Goal: Task Accomplishment & Management: Complete application form

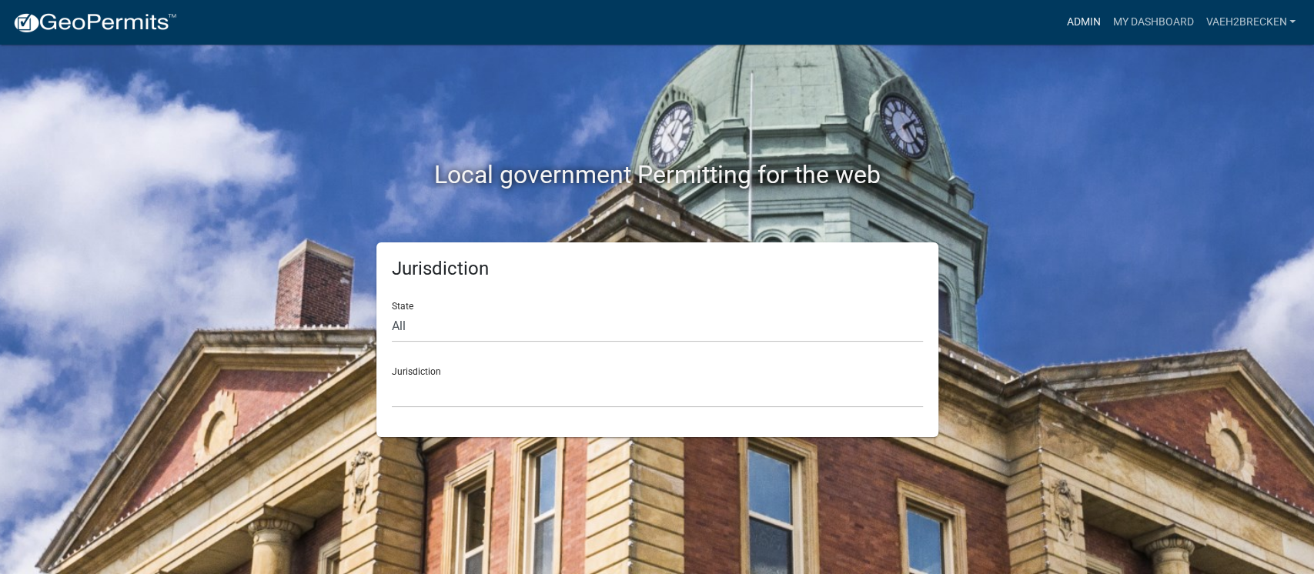
click at [1086, 22] on link "Admin" at bounding box center [1083, 22] width 46 height 29
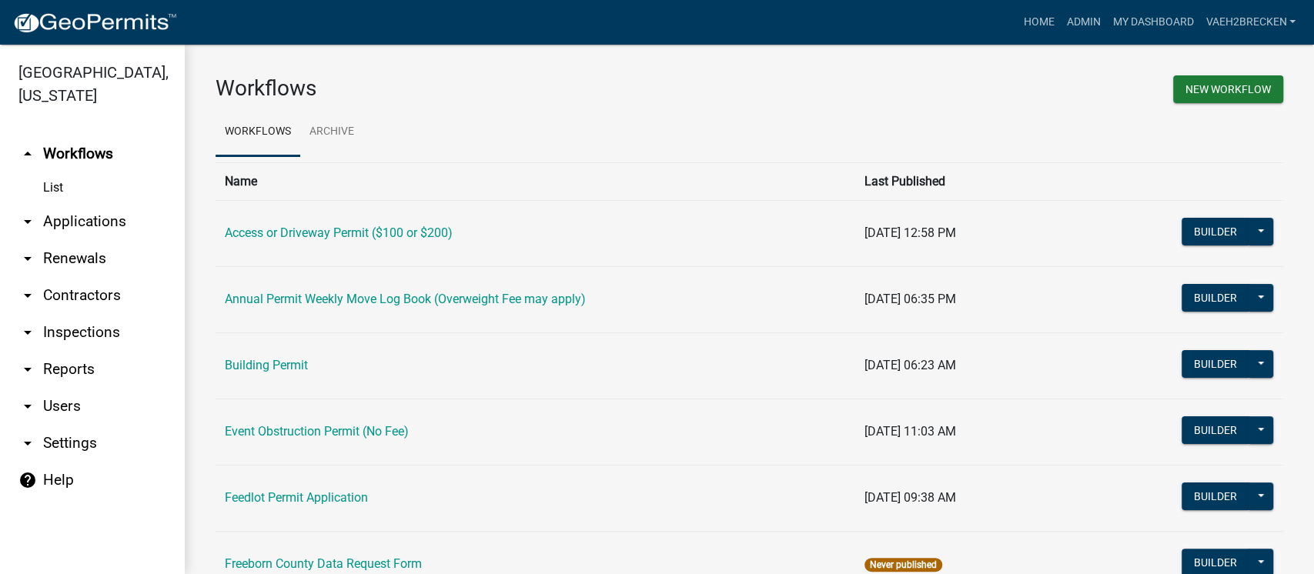
click at [55, 219] on link "arrow_drop_down Applications" at bounding box center [92, 221] width 185 height 37
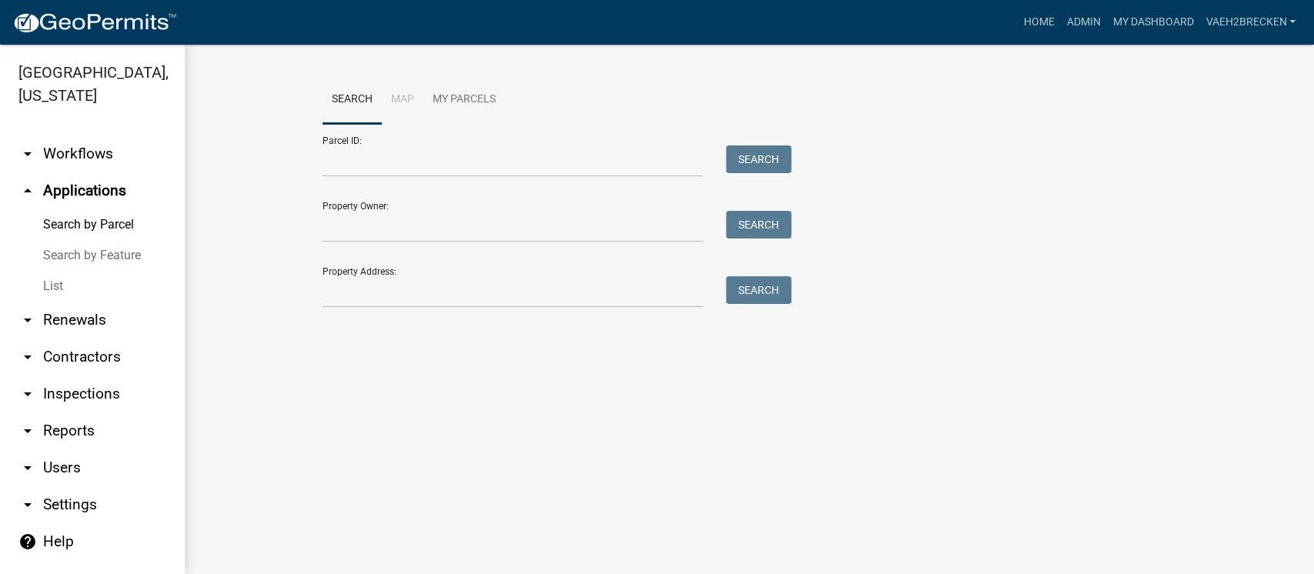
click at [59, 290] on link "List" at bounding box center [92, 286] width 185 height 31
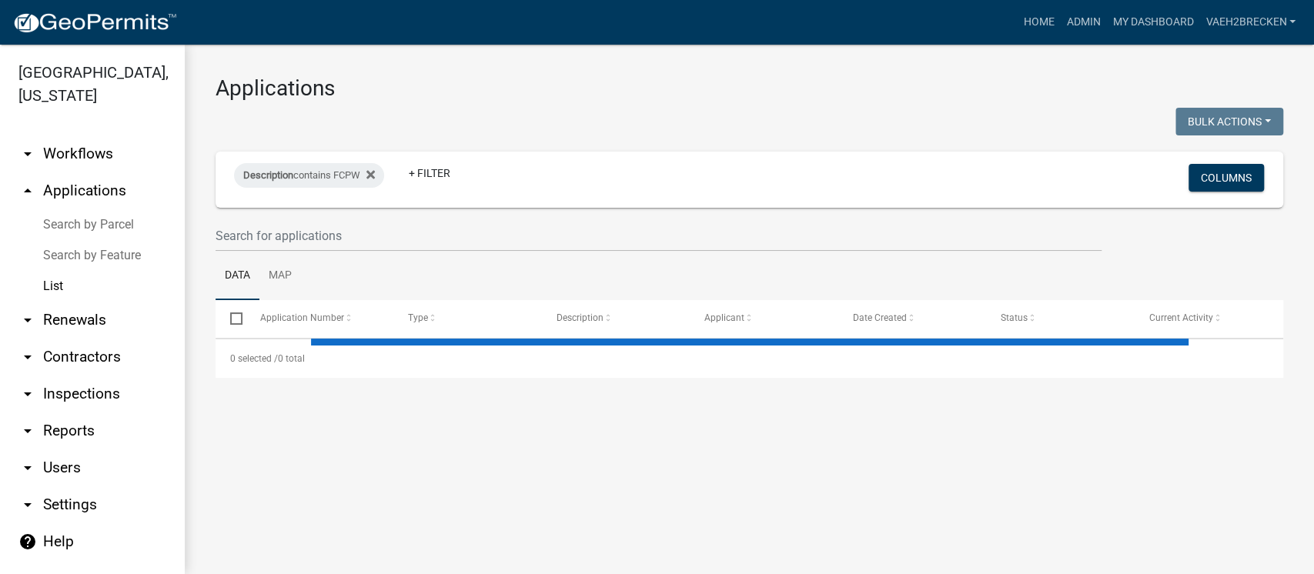
select select "3: 100"
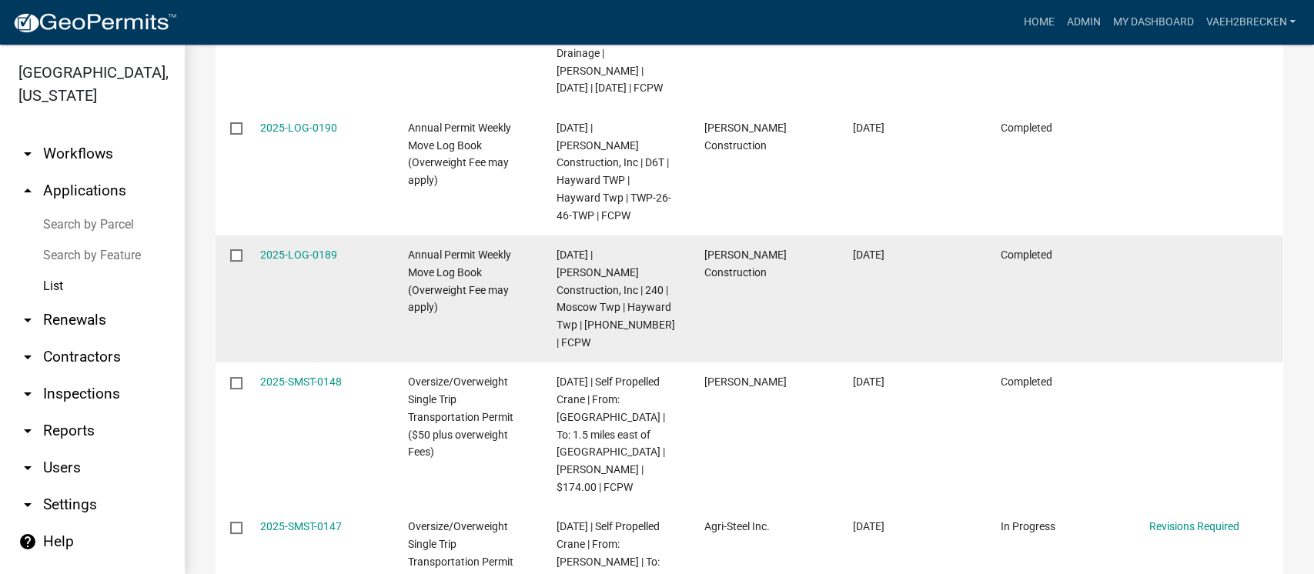
scroll to position [513, 0]
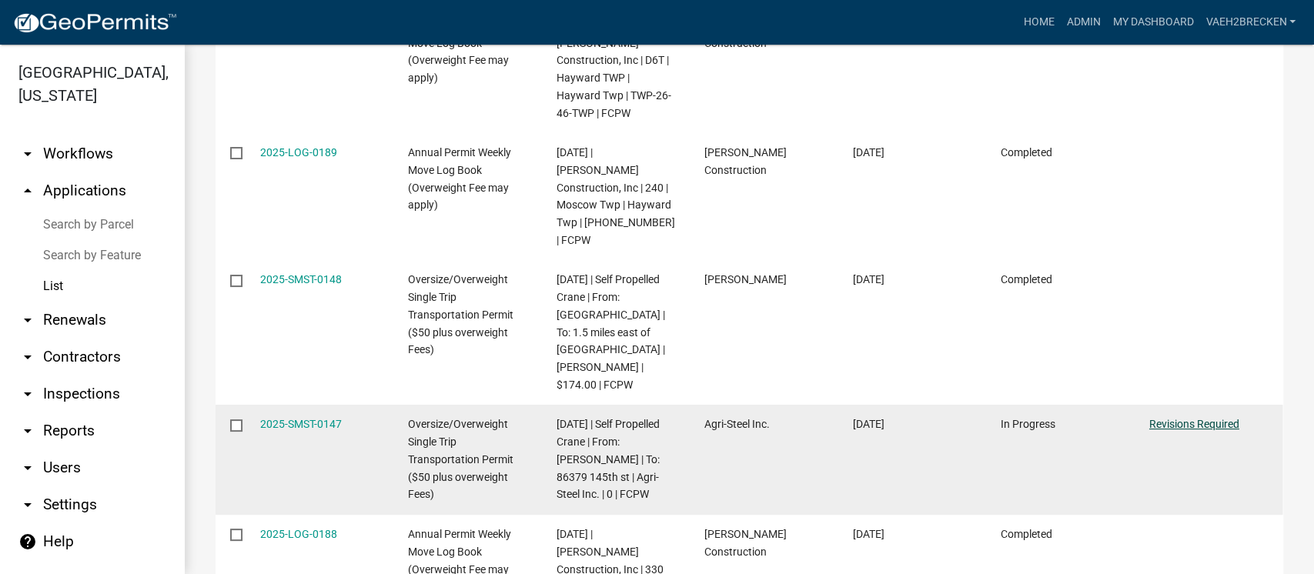
click at [1170, 418] on link "Revisions Required" at bounding box center [1195, 424] width 90 height 12
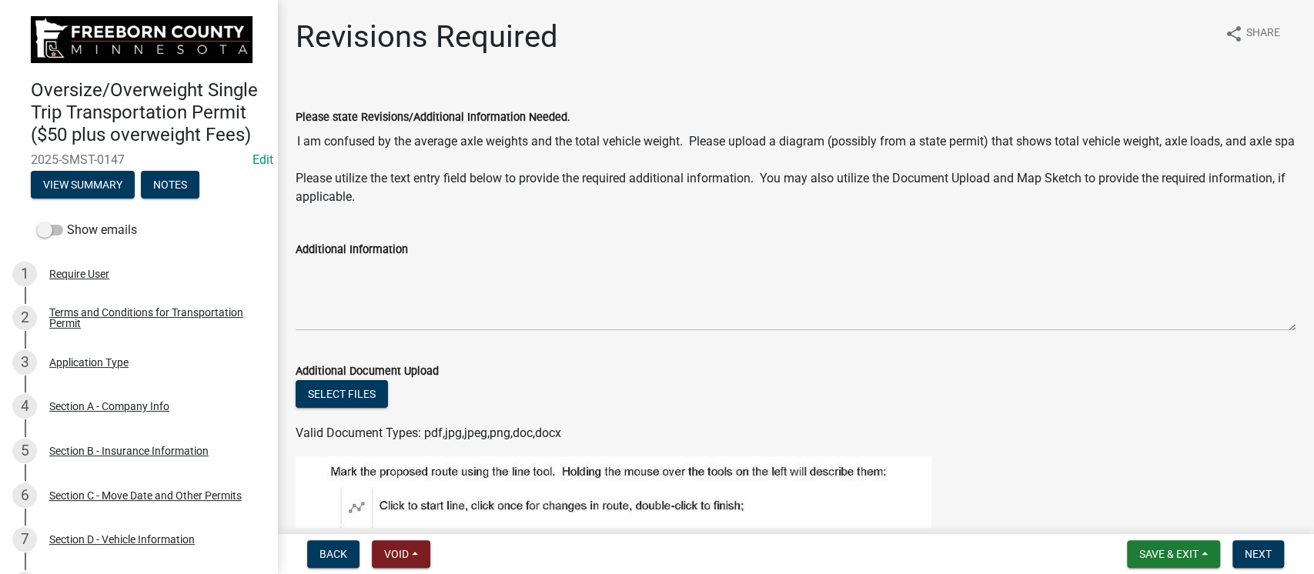
click at [905, 142] on input "I am confused by the average axle weights and the total vehicle weight. Please …" at bounding box center [796, 141] width 1000 height 31
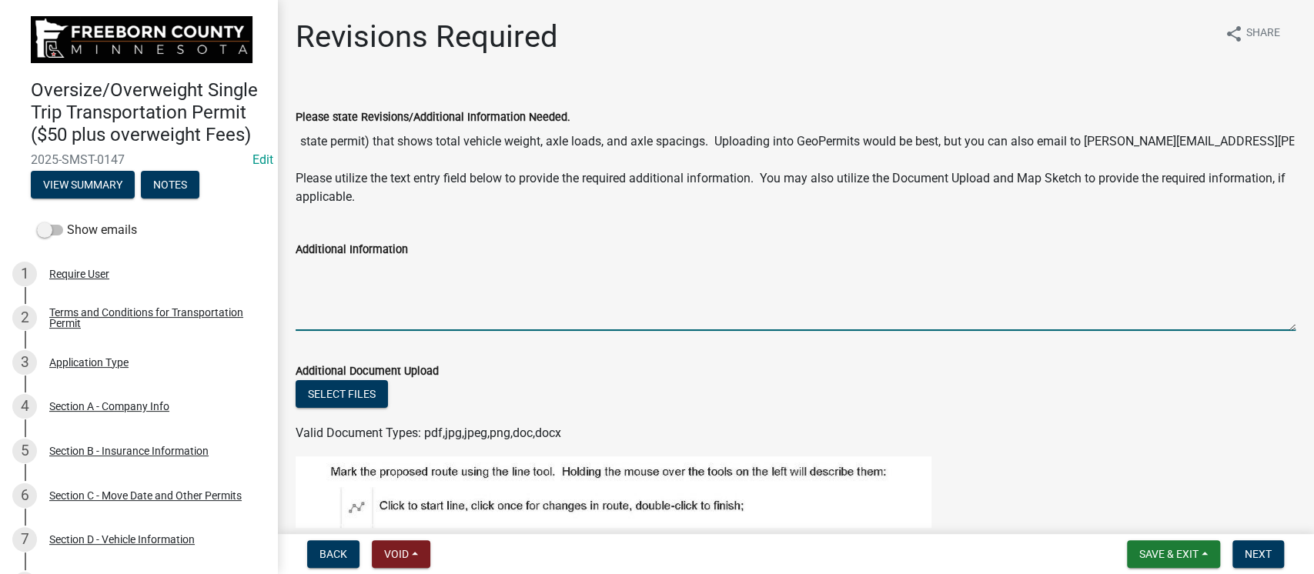
click at [406, 309] on textarea "Additional Information" at bounding box center [796, 295] width 1000 height 72
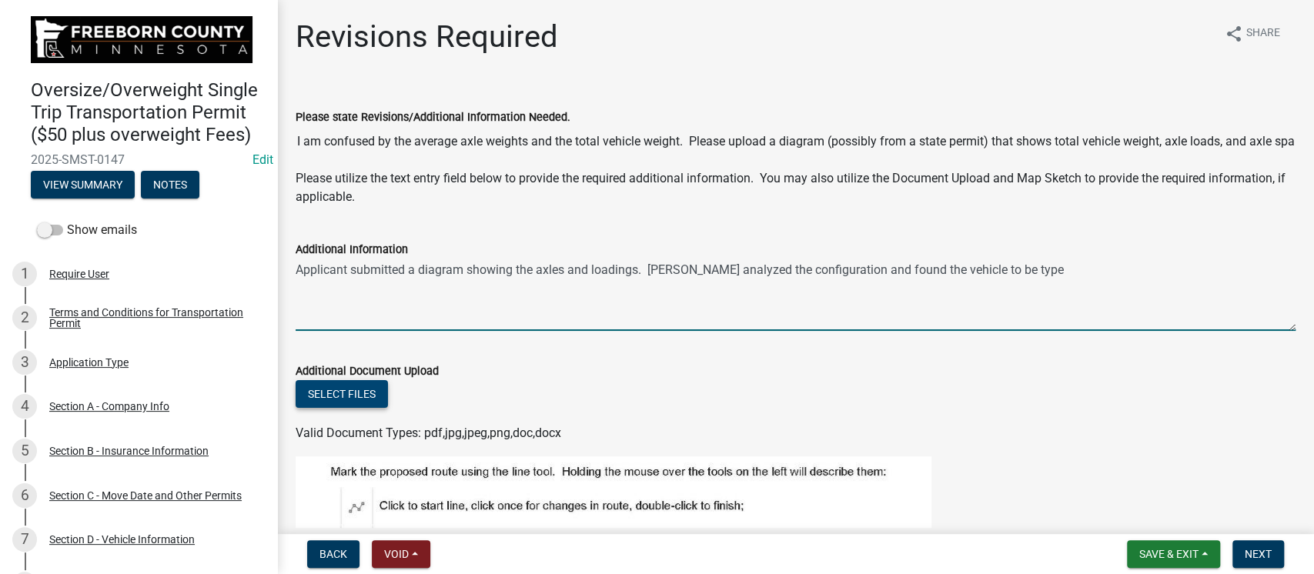
click at [349, 394] on button "Select files" at bounding box center [342, 394] width 92 height 28
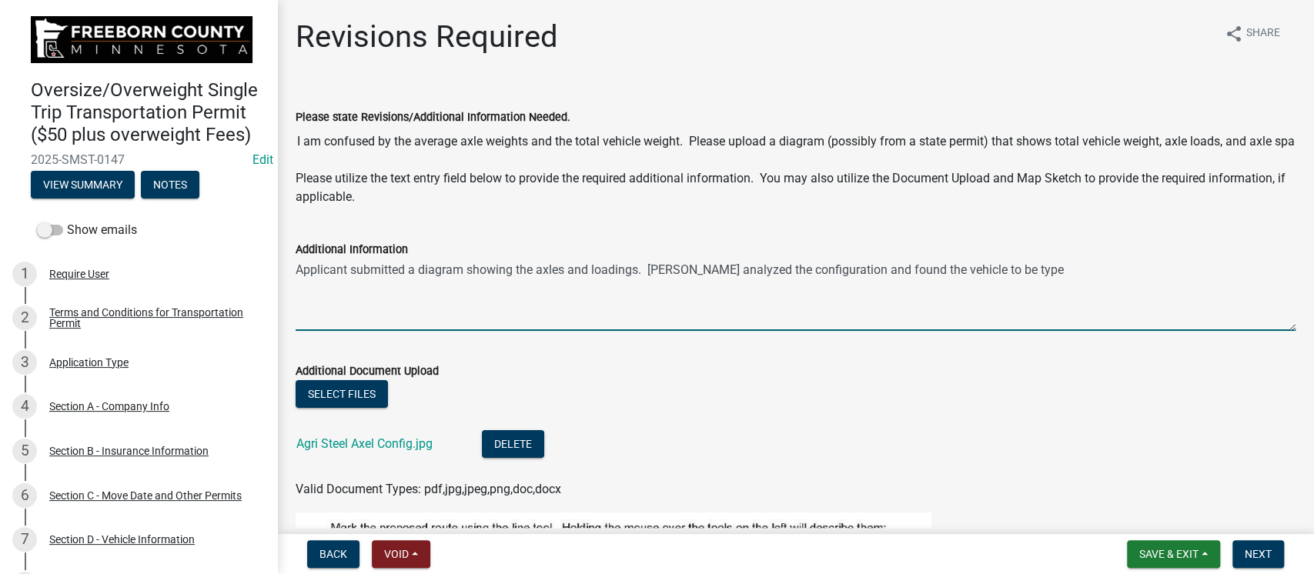
click at [1023, 266] on textarea "Applicant submitted a diagram showing the axles and loadings. [PERSON_NAME] ana…" at bounding box center [796, 295] width 1000 height 72
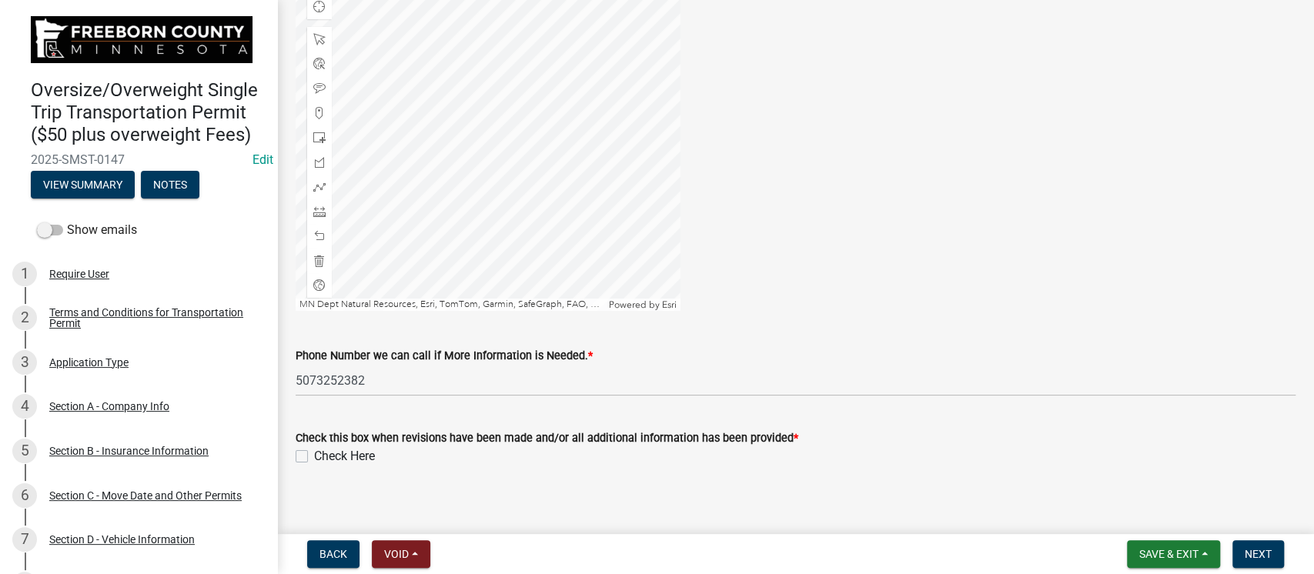
scroll to position [867, 0]
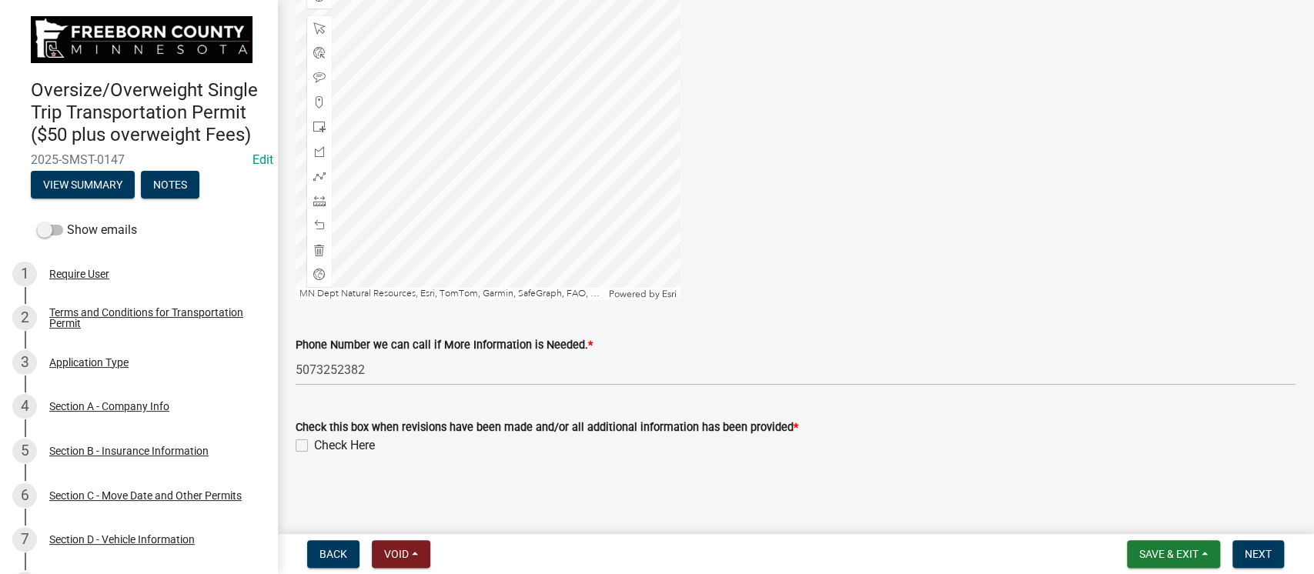
type textarea "Applicant submitted a diagram showing the axles and loadings. [PERSON_NAME] ana…"
click at [314, 447] on label "Check Here" at bounding box center [344, 446] width 61 height 18
click at [314, 447] on input "Check Here" at bounding box center [319, 442] width 10 height 10
checkbox input "true"
click at [1257, 551] on span "Next" at bounding box center [1258, 554] width 27 height 12
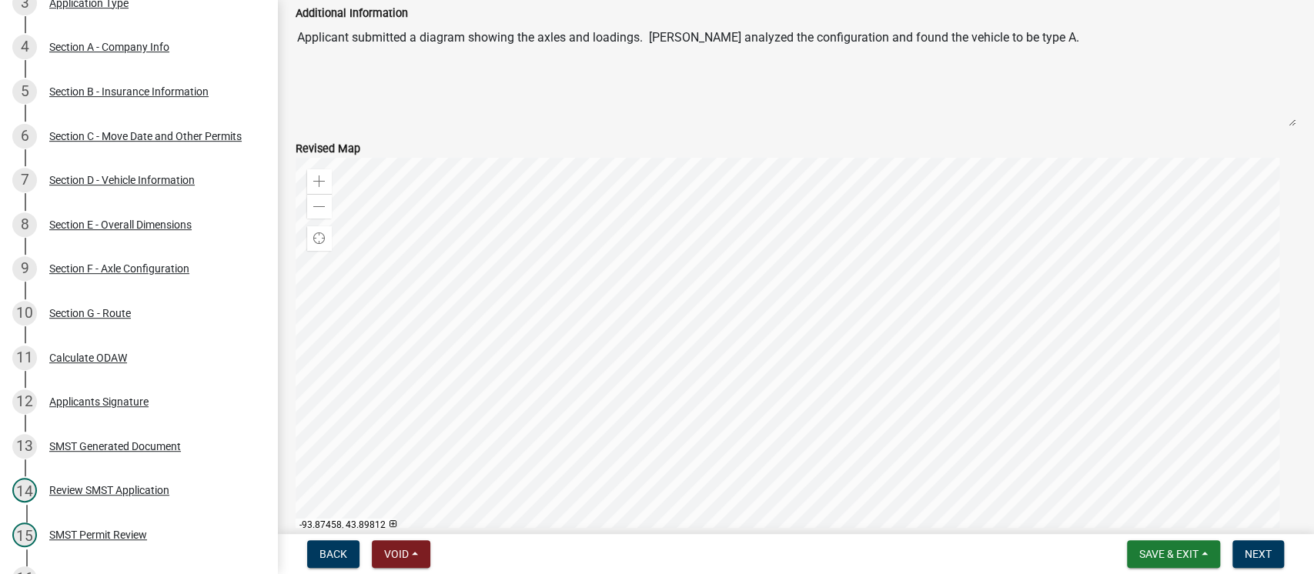
scroll to position [259, 0]
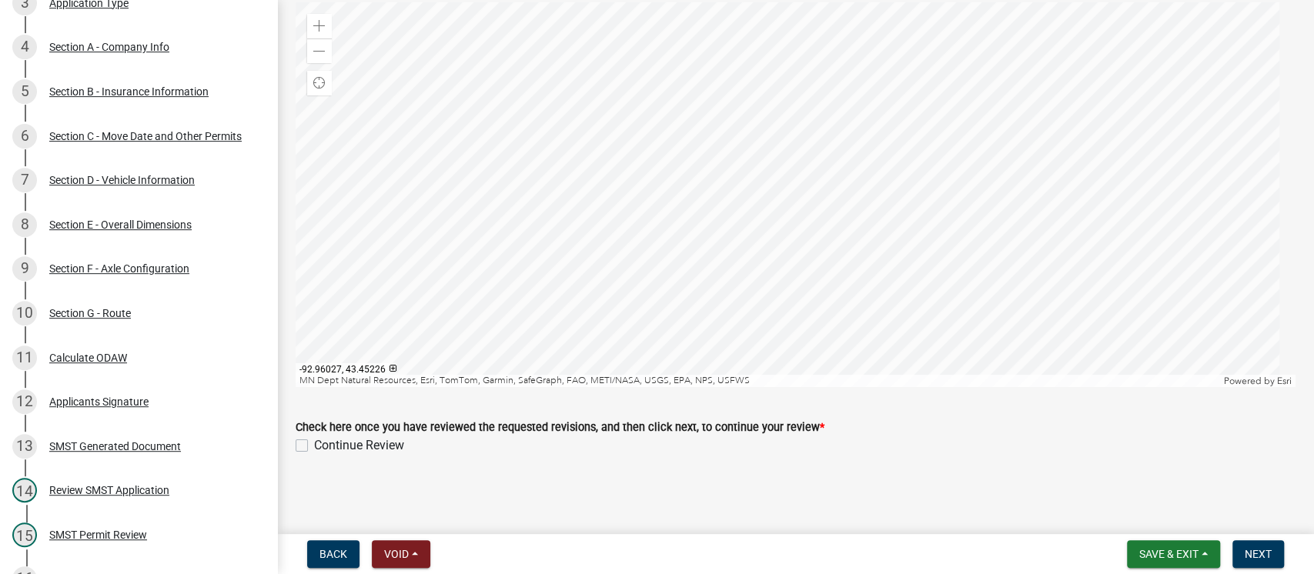
click at [314, 447] on label "Continue Review" at bounding box center [359, 446] width 90 height 18
click at [314, 447] on input "Continue Review" at bounding box center [319, 442] width 10 height 10
checkbox input "true"
click at [1257, 551] on span "Next" at bounding box center [1258, 554] width 27 height 12
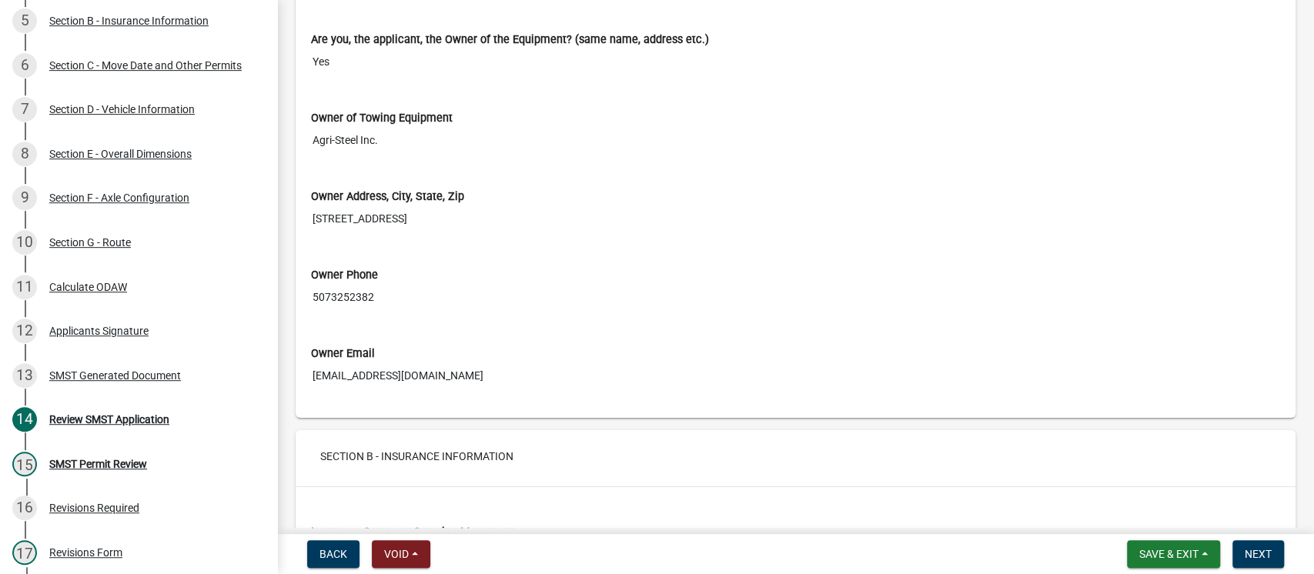
scroll to position [2258, 0]
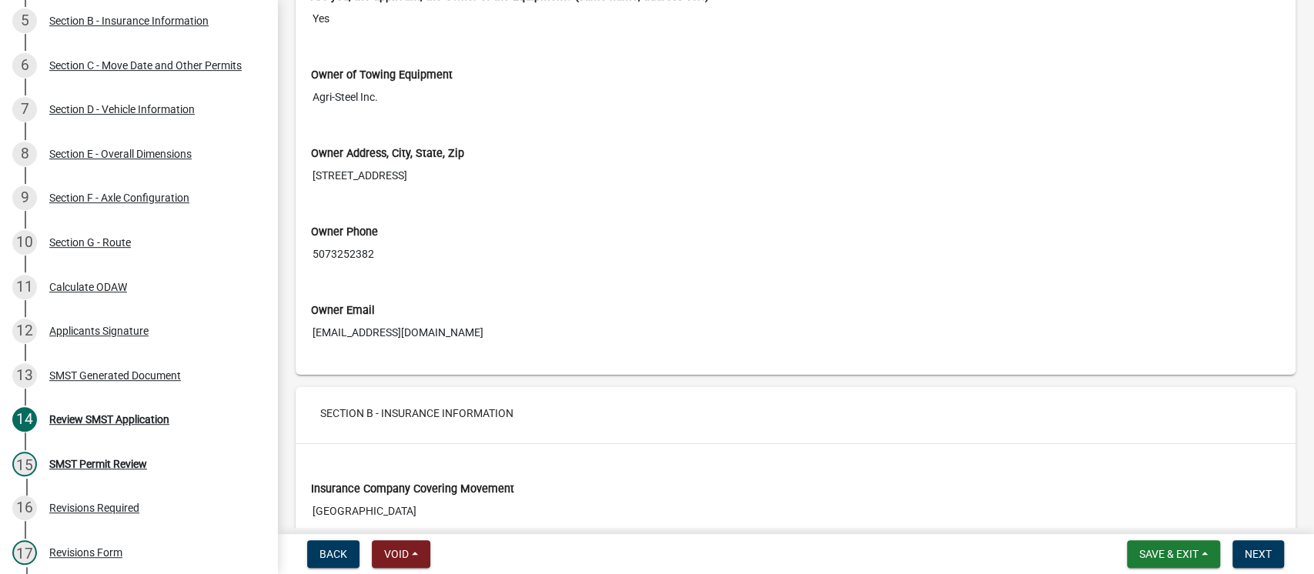
click at [356, 247] on input "5073252382" at bounding box center [795, 254] width 969 height 28
click at [363, 253] on input "5073252382" at bounding box center [795, 254] width 969 height 28
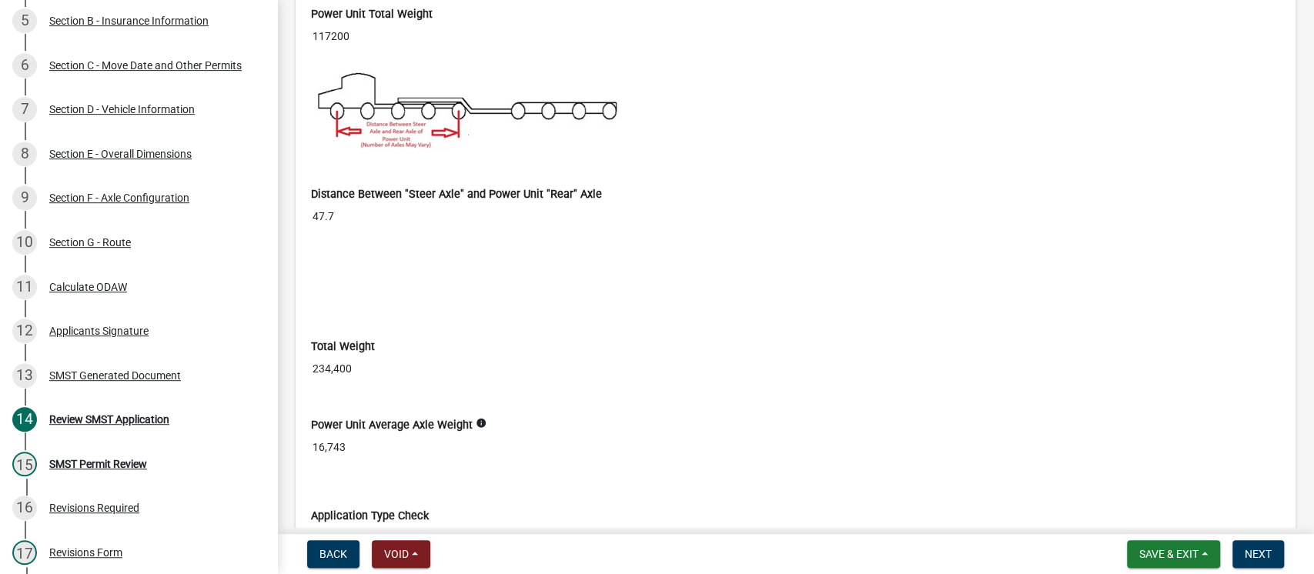
scroll to position [5030, 0]
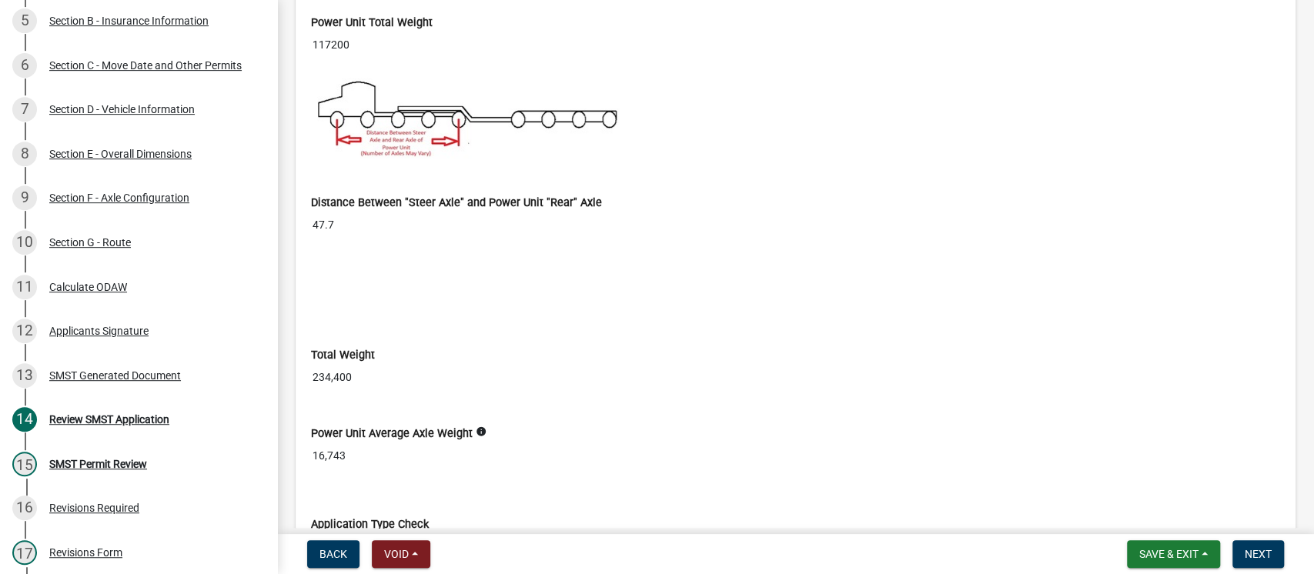
click at [330, 373] on input "234,400" at bounding box center [795, 377] width 969 height 28
click at [340, 369] on input "234,400" at bounding box center [795, 377] width 969 height 28
drag, startPoint x: 354, startPoint y: 370, endPoint x: 305, endPoint y: 368, distance: 49.3
click at [305, 368] on div "Total Weight 234,400" at bounding box center [796, 365] width 992 height 79
click at [494, 289] on div at bounding box center [796, 295] width 992 height 12
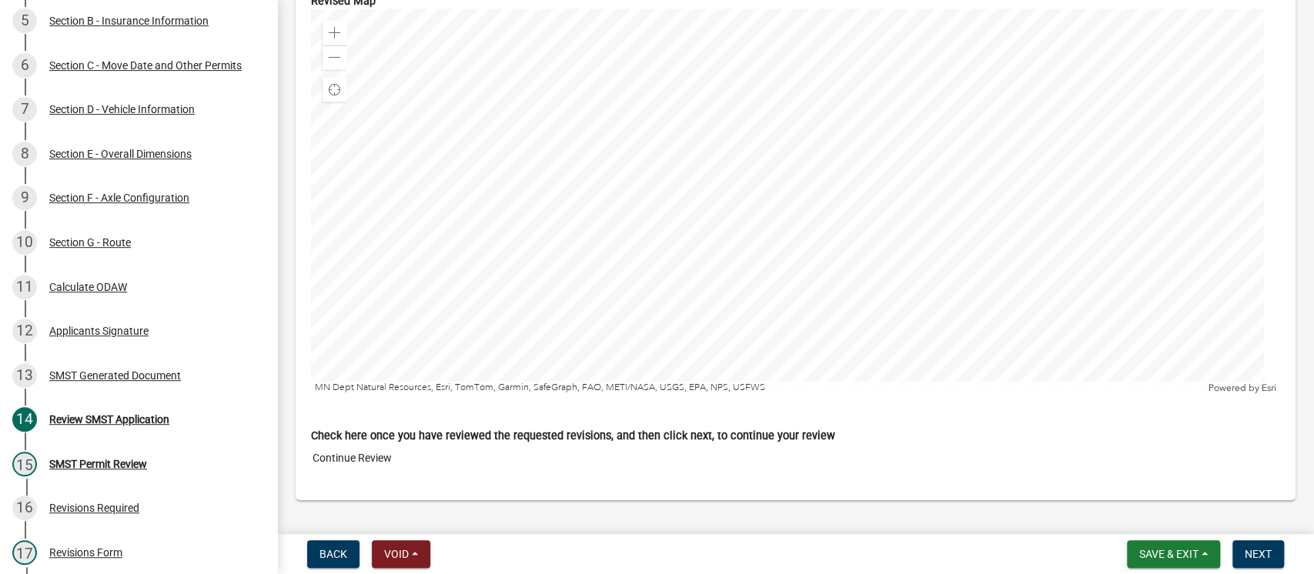
scroll to position [10324, 0]
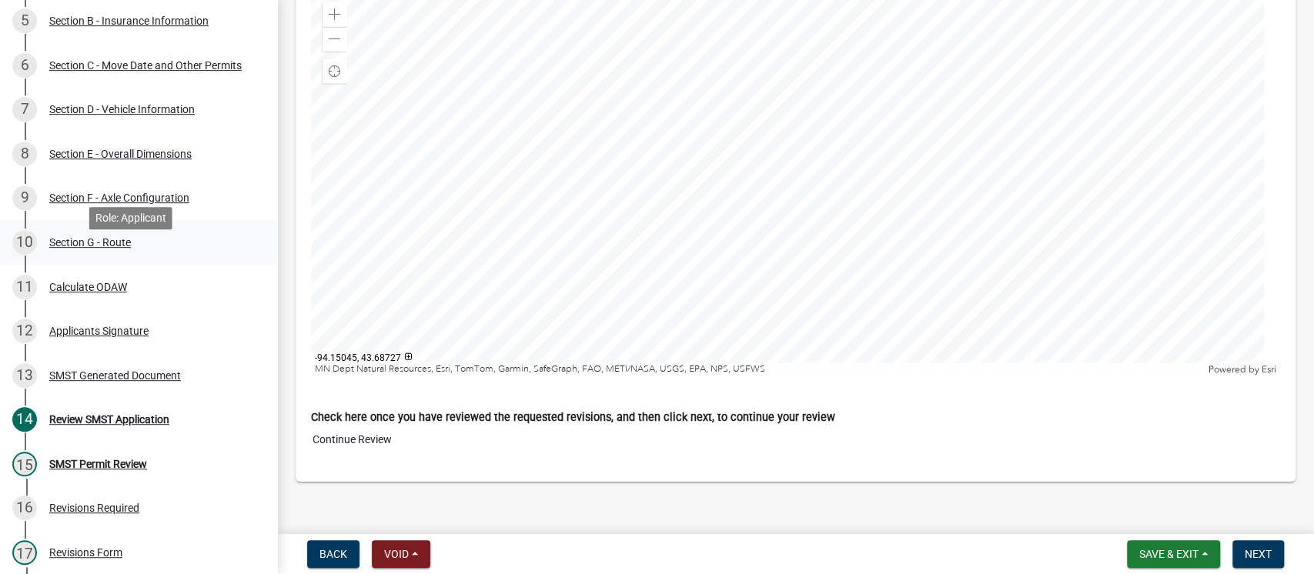
click at [110, 248] on div "Section G - Route" at bounding box center [90, 242] width 82 height 11
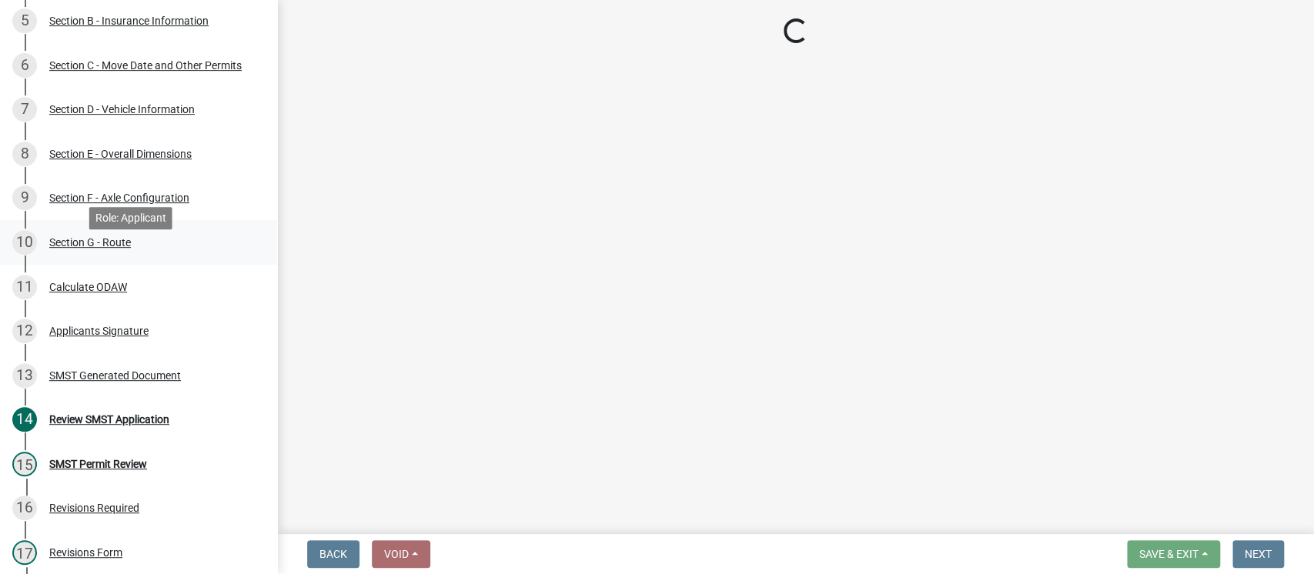
scroll to position [0, 0]
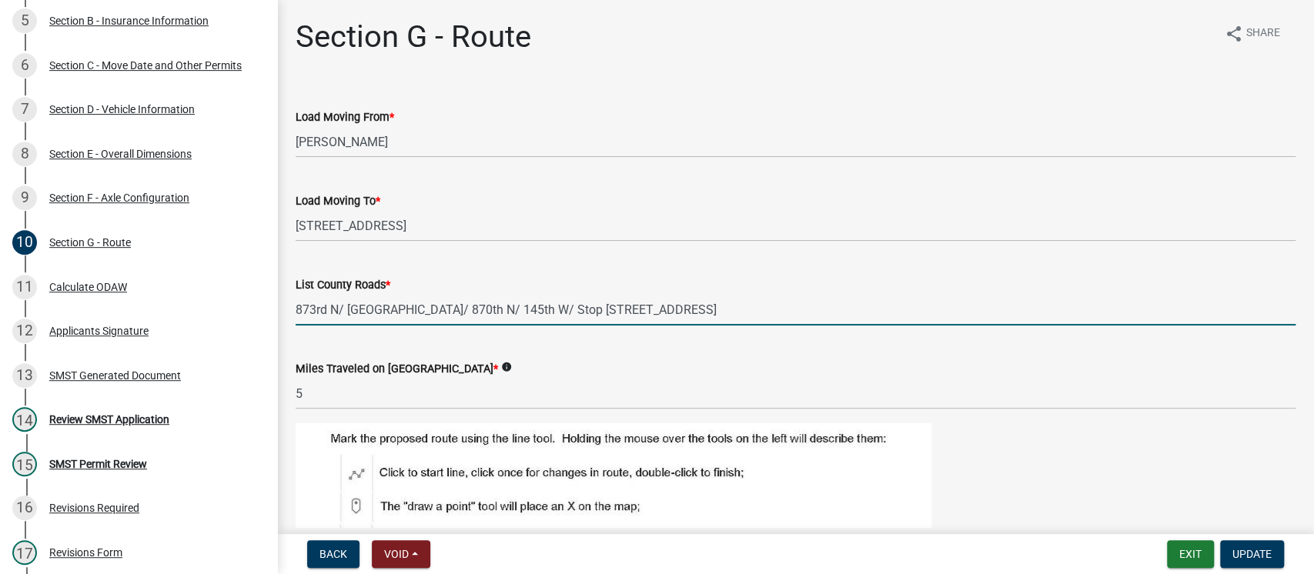
click at [683, 311] on input "873rd N/ [GEOGRAPHIC_DATA]/ 870th N/ 145th W/ Stop [STREET_ADDRESS]" at bounding box center [796, 310] width 1000 height 32
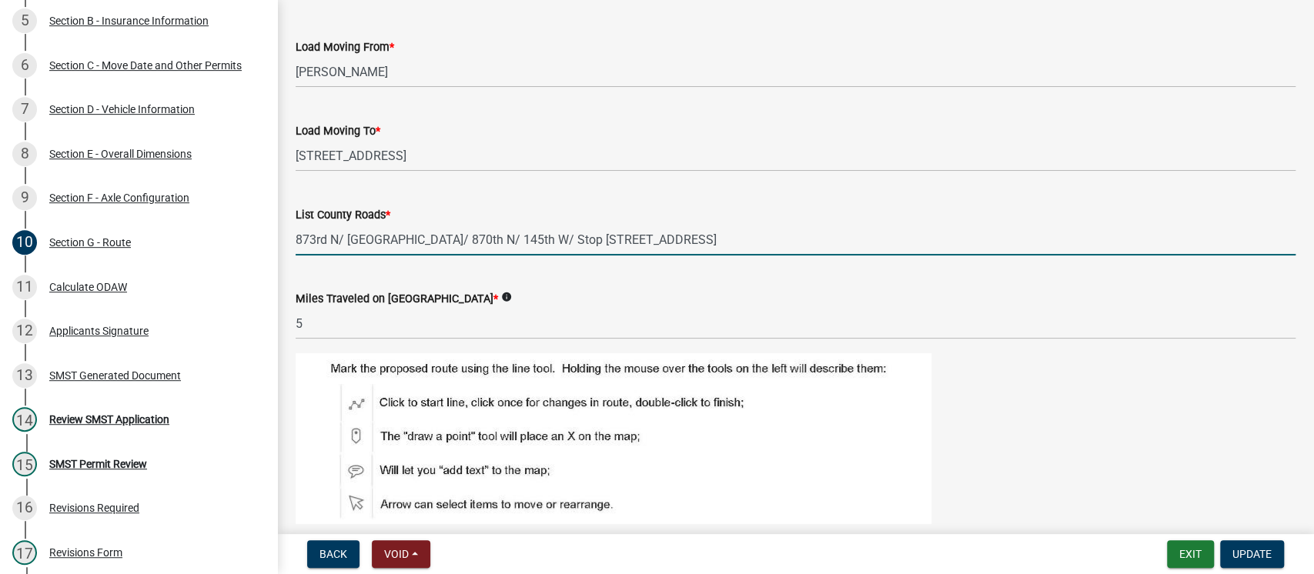
scroll to position [102, 0]
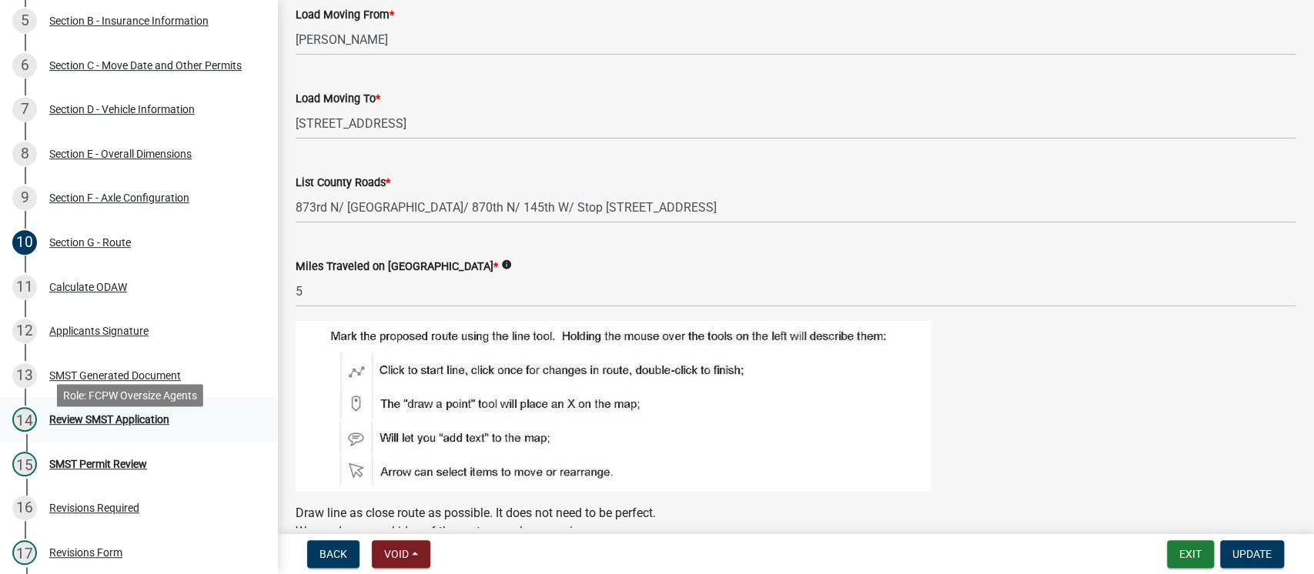
click at [130, 425] on div "Review SMST Application" at bounding box center [109, 419] width 120 height 11
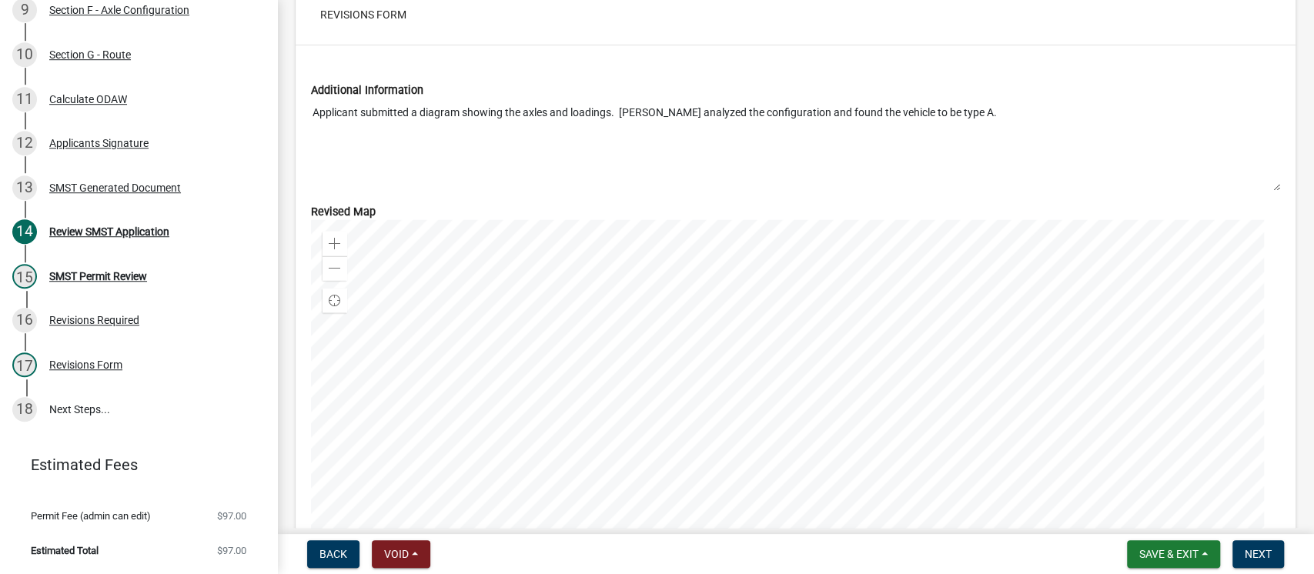
scroll to position [10324, 0]
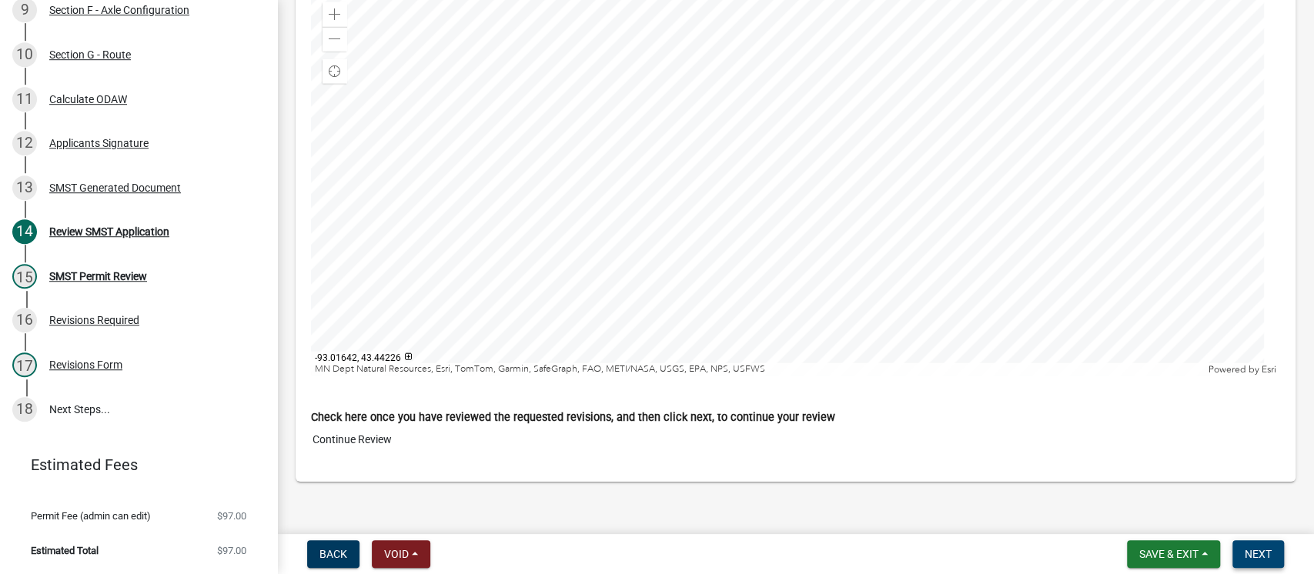
click at [1266, 557] on span "Next" at bounding box center [1258, 554] width 27 height 12
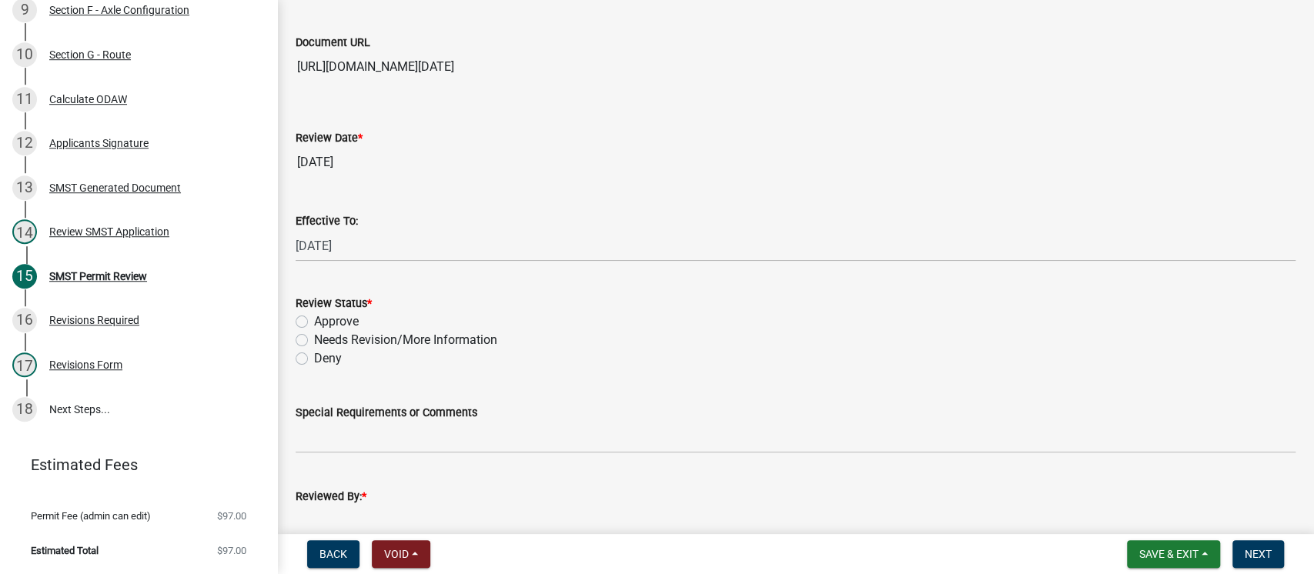
scroll to position [102, 0]
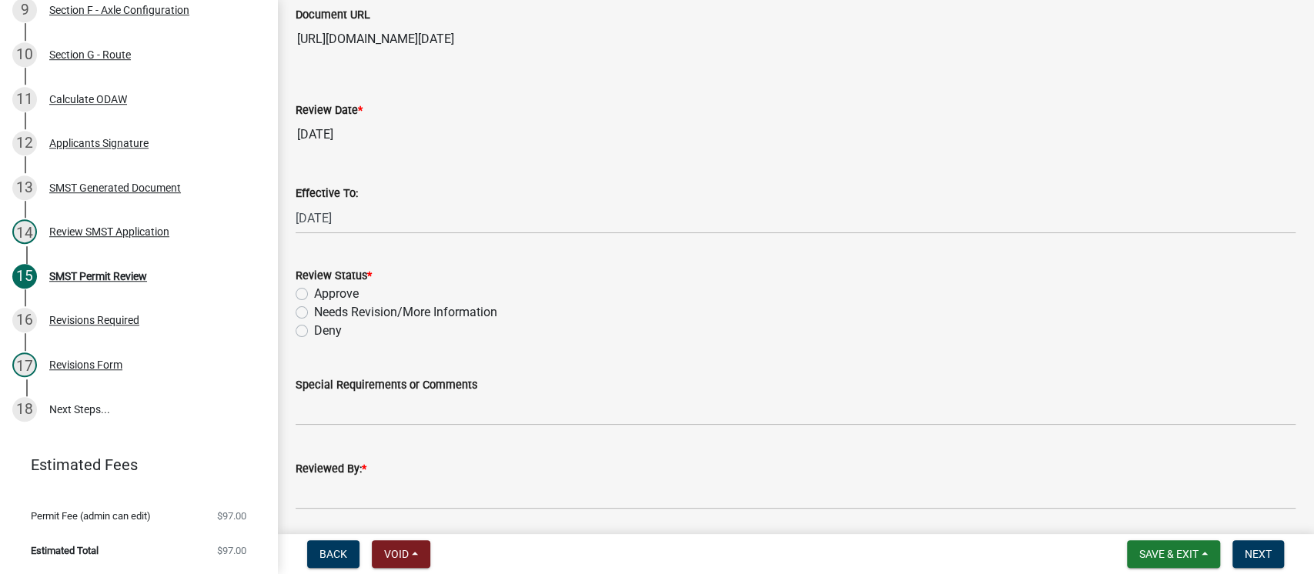
click at [314, 291] on label "Approve" at bounding box center [336, 294] width 45 height 18
click at [314, 291] on input "Approve" at bounding box center [319, 290] width 10 height 10
radio input "true"
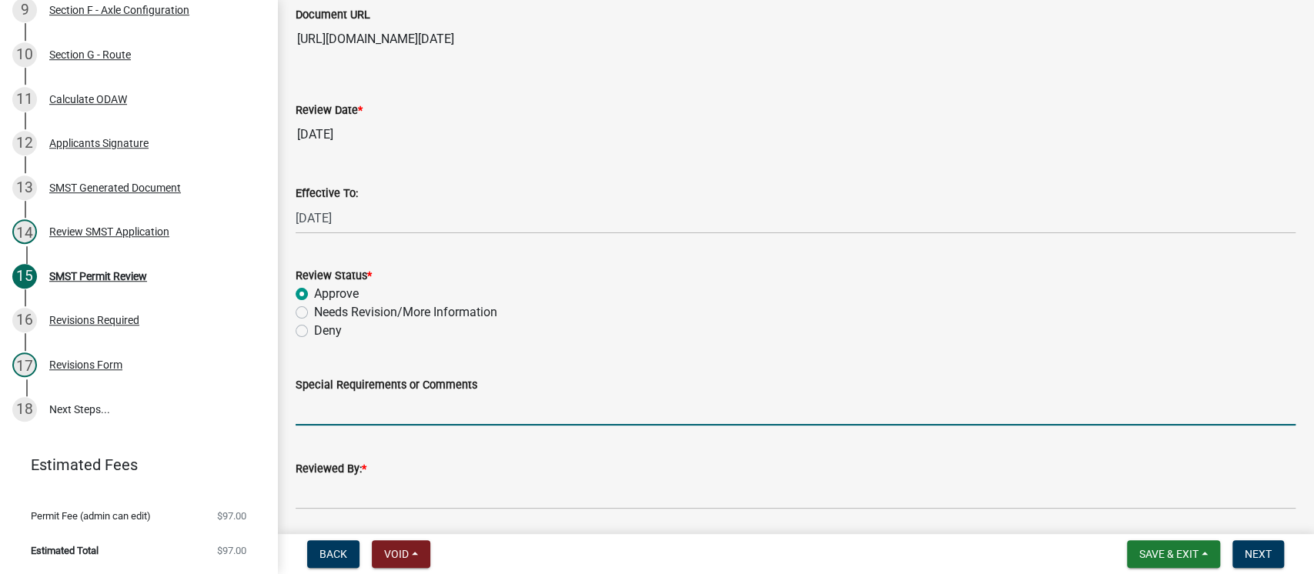
click at [484, 403] on input "Special Requirements or Comments" at bounding box center [796, 410] width 1000 height 32
click at [354, 406] on input "Special Requirements or Comments" at bounding box center [796, 410] width 1000 height 32
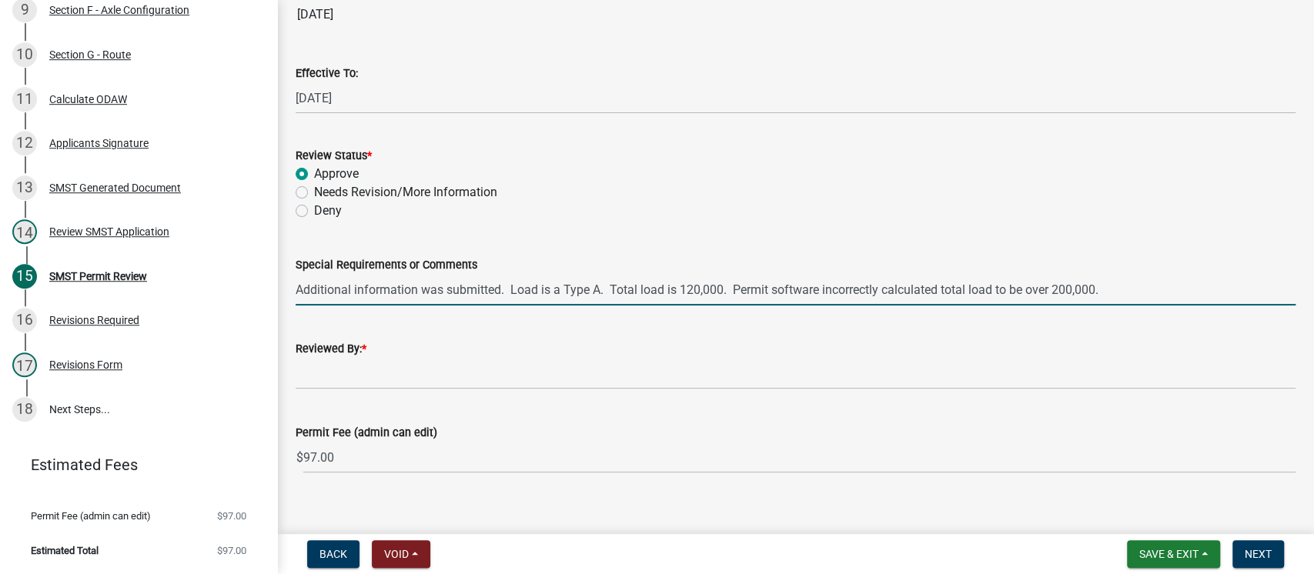
scroll to position [241, 0]
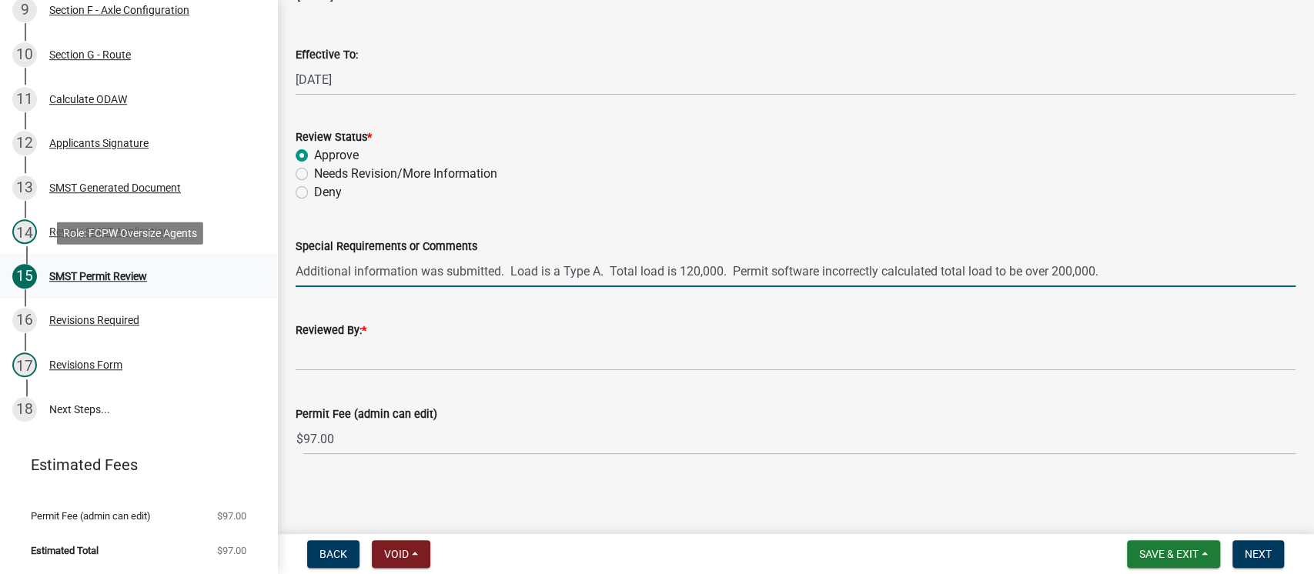
drag, startPoint x: 1114, startPoint y: 269, endPoint x: 243, endPoint y: 274, distance: 871.6
click at [243, 274] on div "Oversize/Overweight Single Trip Transportation Permit ($50 plus overweight Fees…" at bounding box center [657, 287] width 1314 height 574
click at [1149, 271] on input "Additional information was submitted. Load is a Type A. Total load is 120,000. …" at bounding box center [796, 272] width 1000 height 32
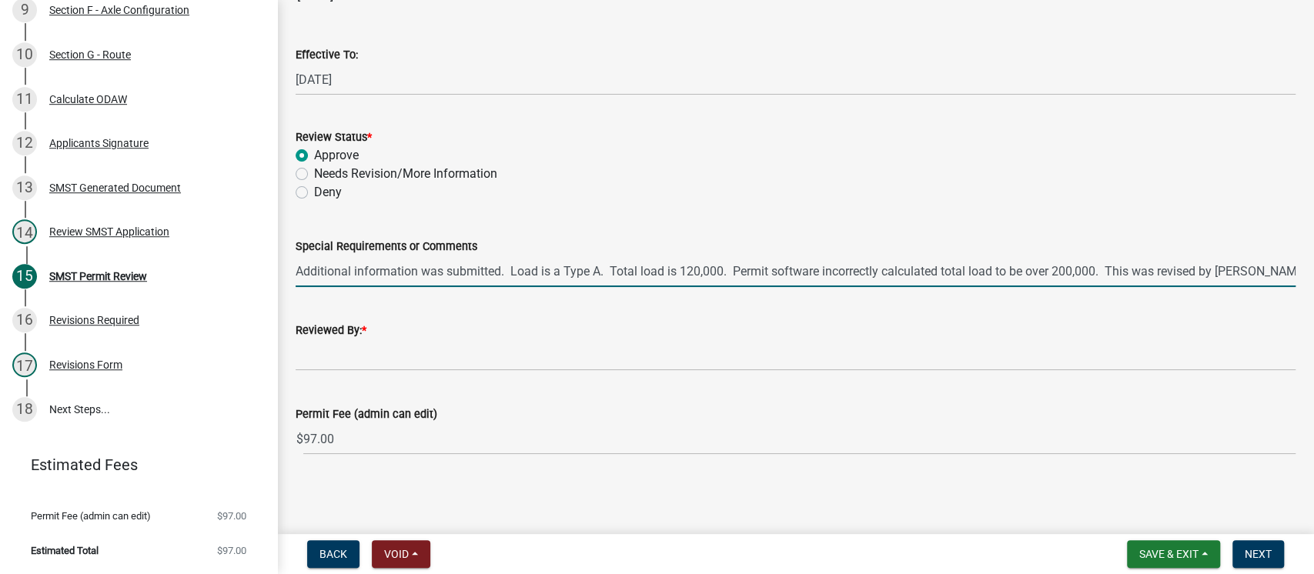
type input "Additional information was submitted. Load is a Type A. Total load is 120,000. …"
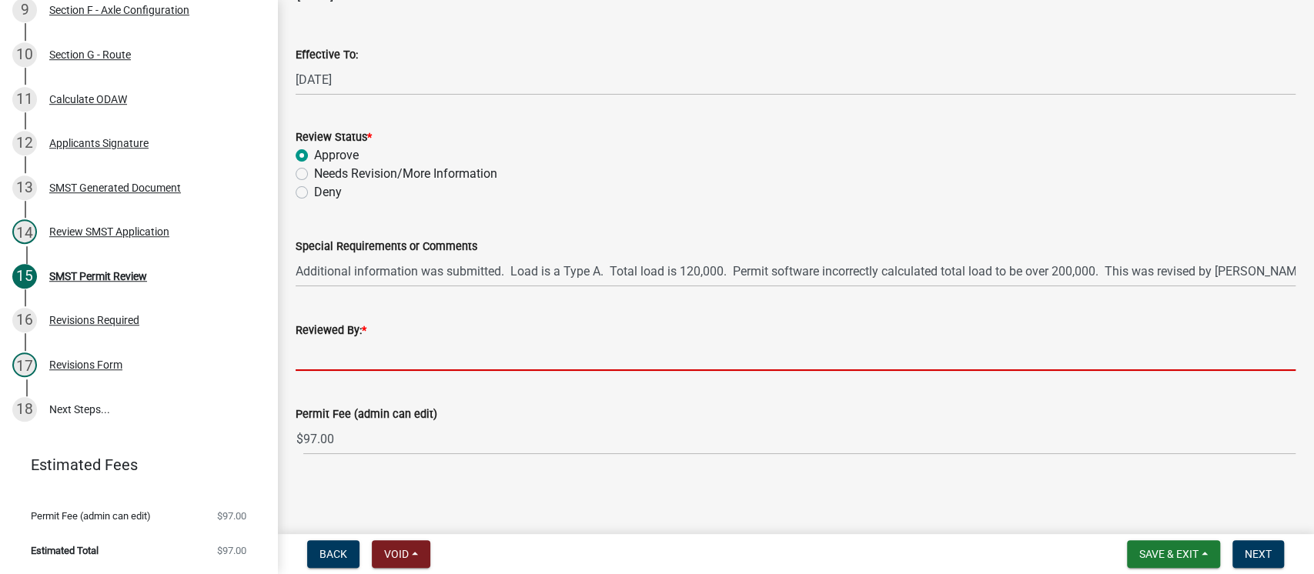
click at [490, 350] on input "Reviewed By: *" at bounding box center [796, 356] width 1000 height 32
type input "[PERSON_NAME]"
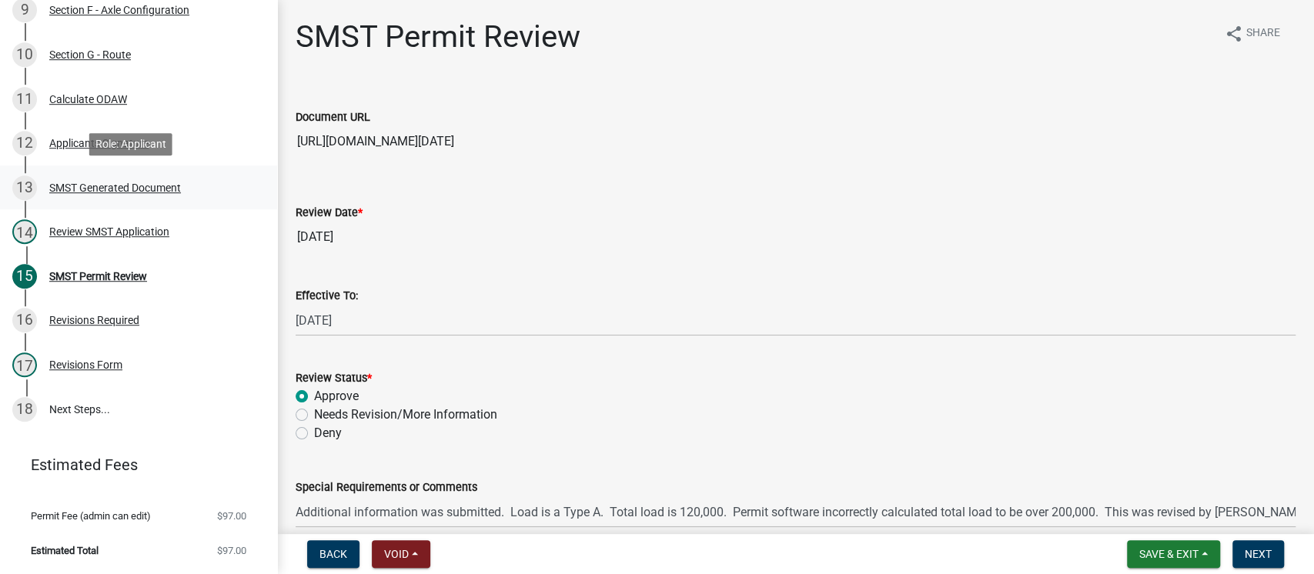
scroll to position [0, 0]
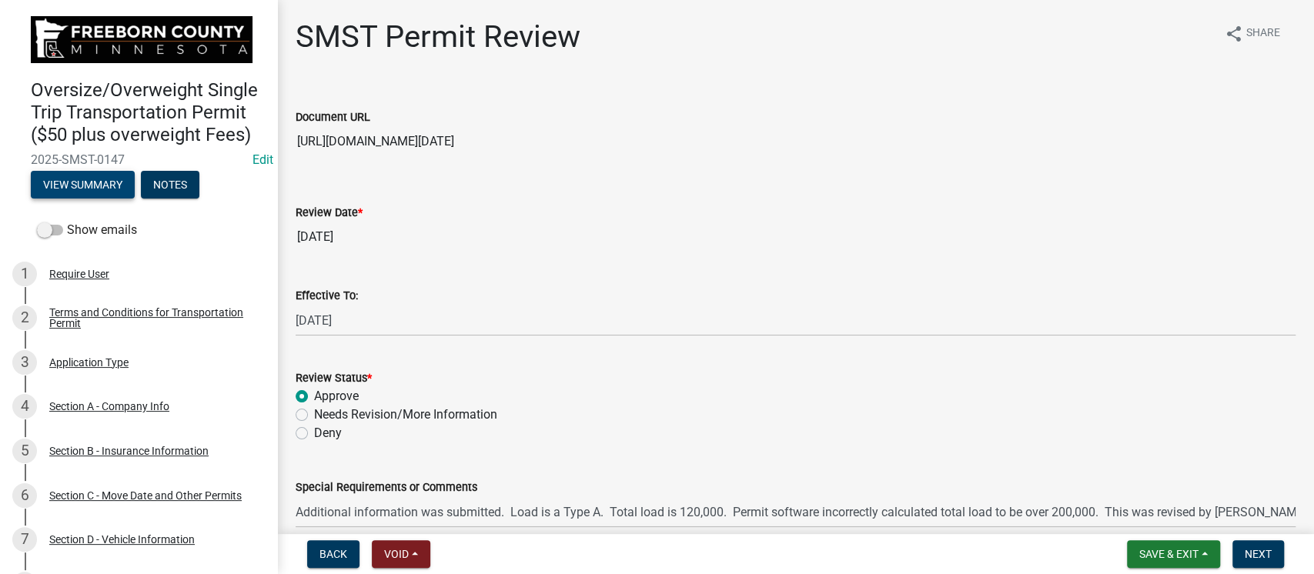
click at [82, 199] on button "View Summary" at bounding box center [83, 185] width 104 height 28
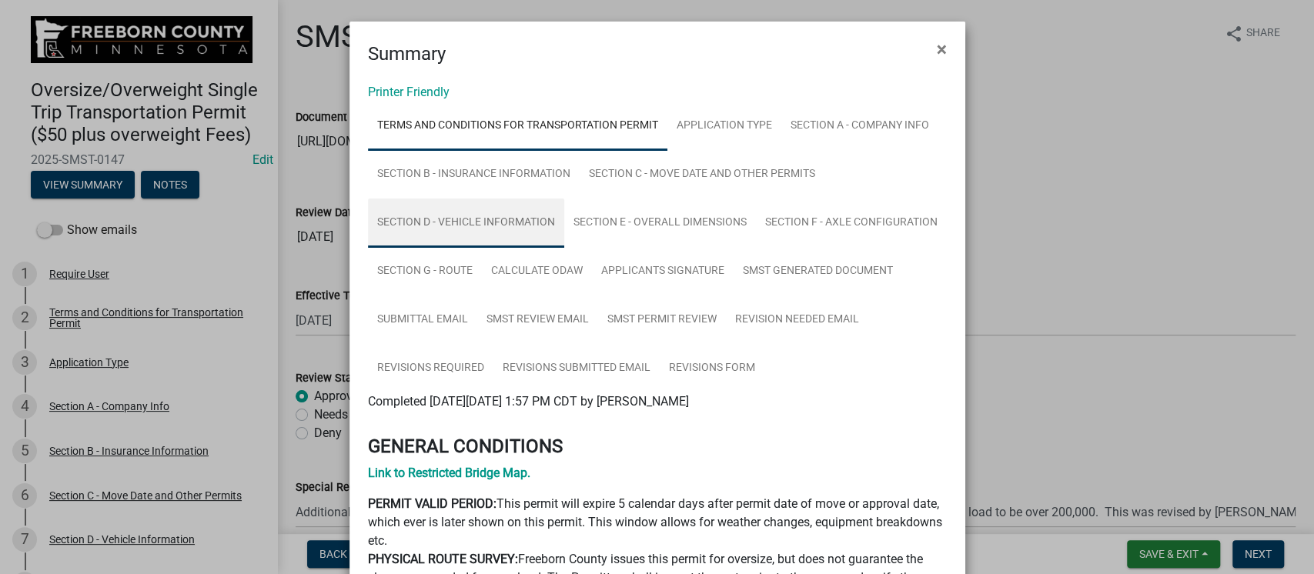
click at [497, 223] on link "Section D - Vehicle Information" at bounding box center [466, 223] width 196 height 49
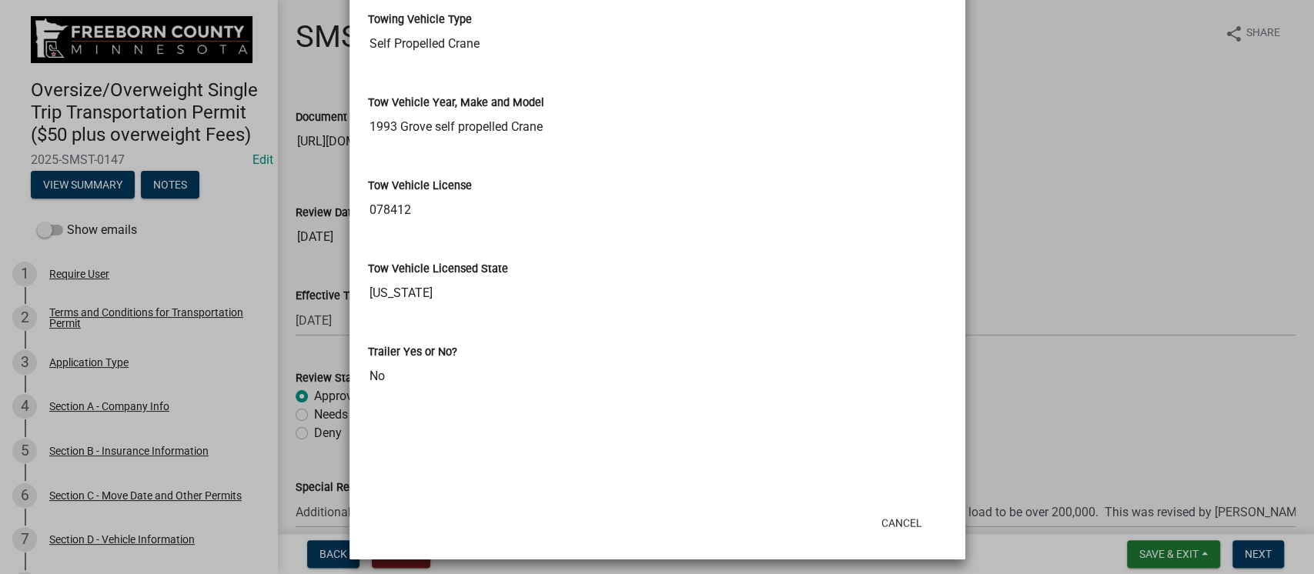
scroll to position [462, 0]
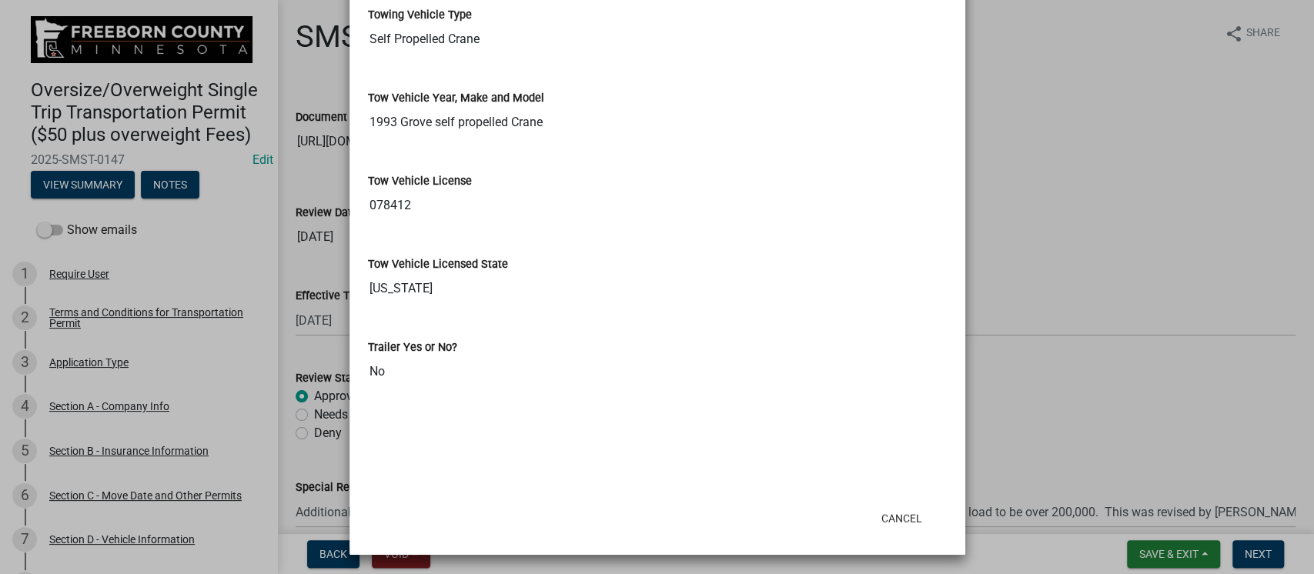
click at [397, 194] on input "078412" at bounding box center [657, 205] width 579 height 31
click at [400, 205] on input "078412" at bounding box center [657, 205] width 579 height 31
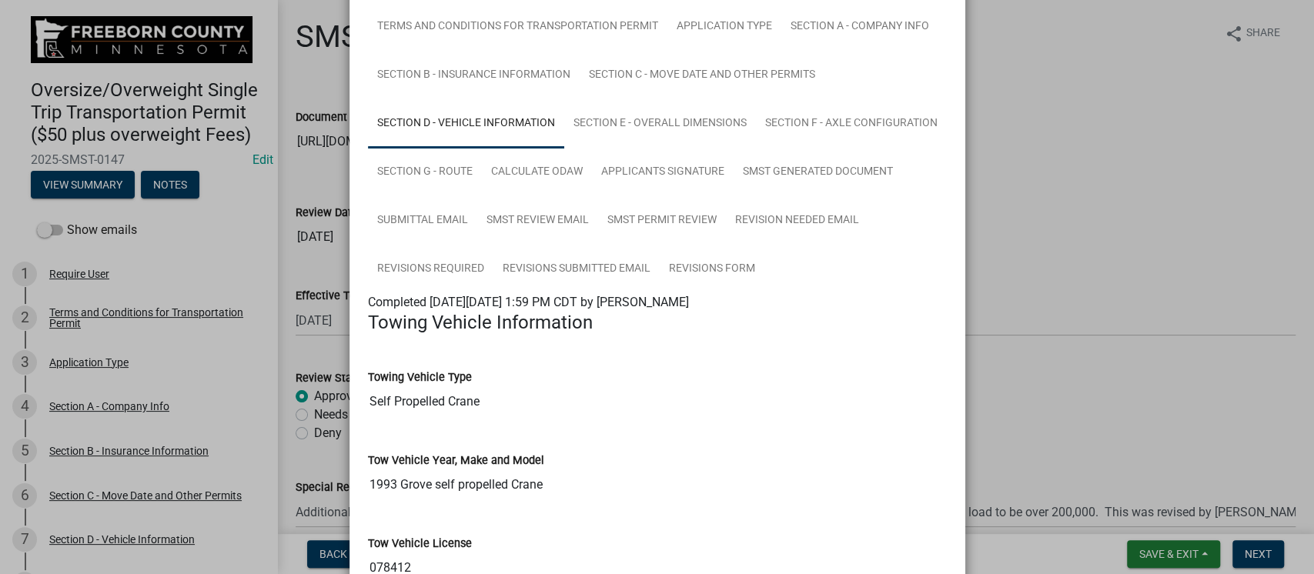
scroll to position [0, 0]
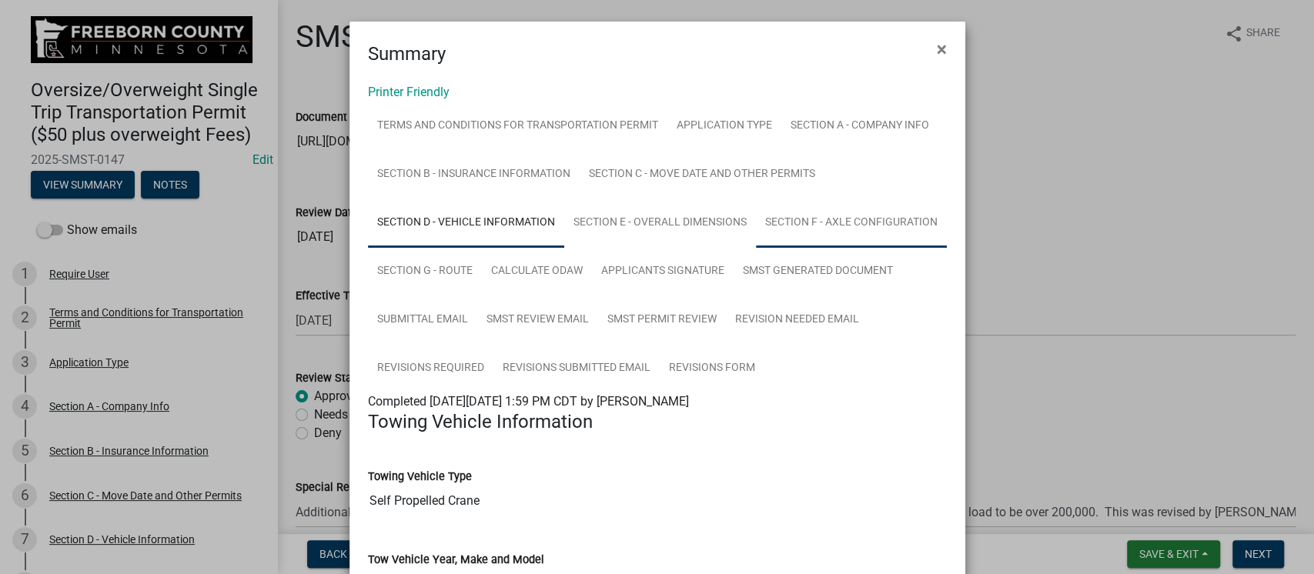
click at [838, 223] on link "Section F - Axle Configuration" at bounding box center [851, 223] width 191 height 49
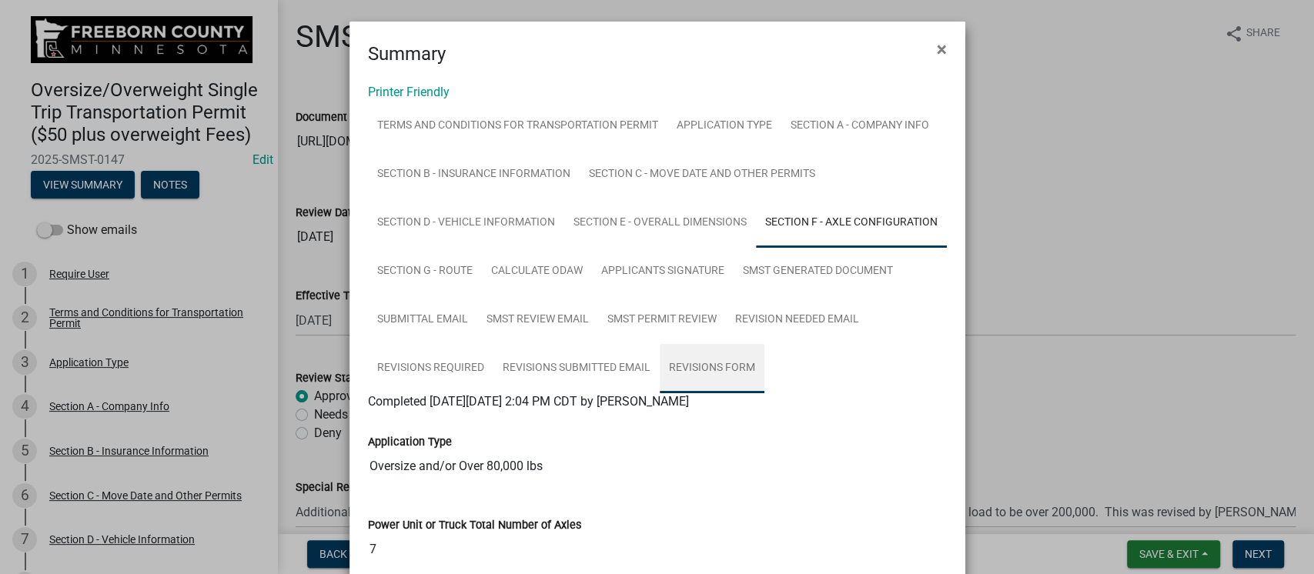
click at [691, 360] on link "Revisions Form" at bounding box center [712, 368] width 105 height 49
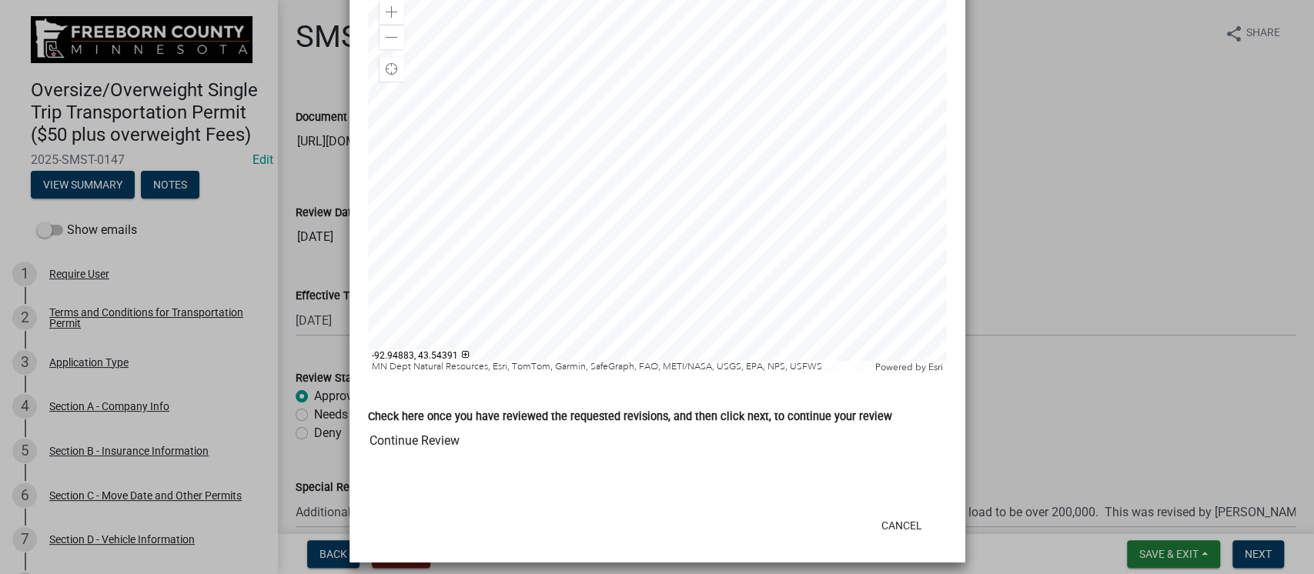
scroll to position [606, 0]
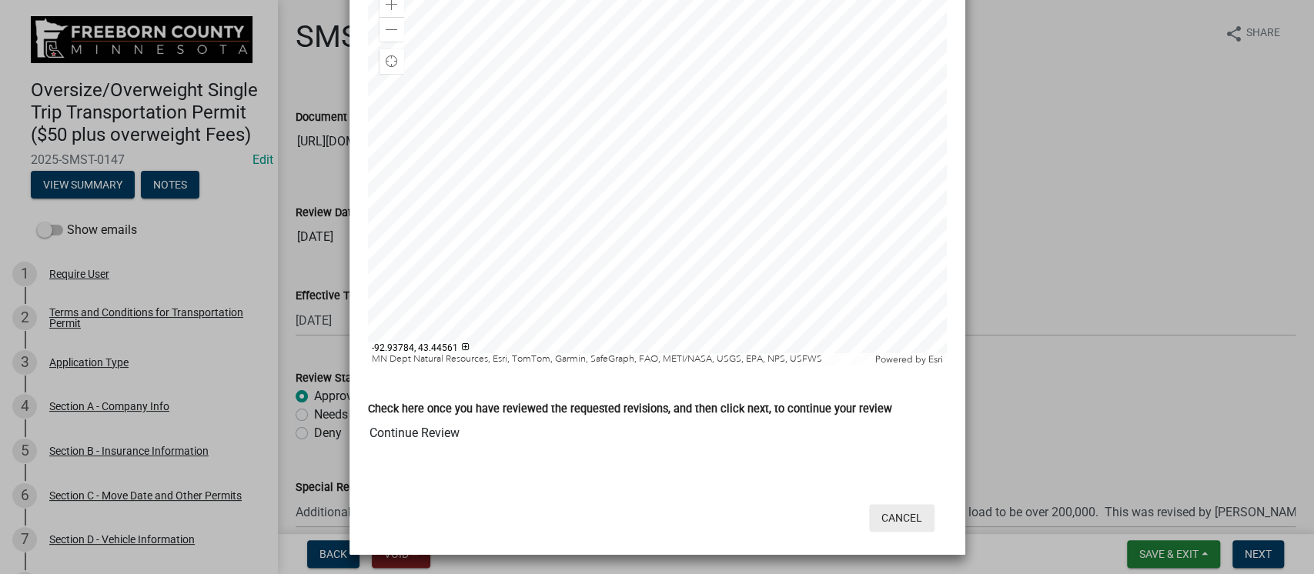
click at [894, 516] on button "Cancel" at bounding box center [901, 518] width 65 height 28
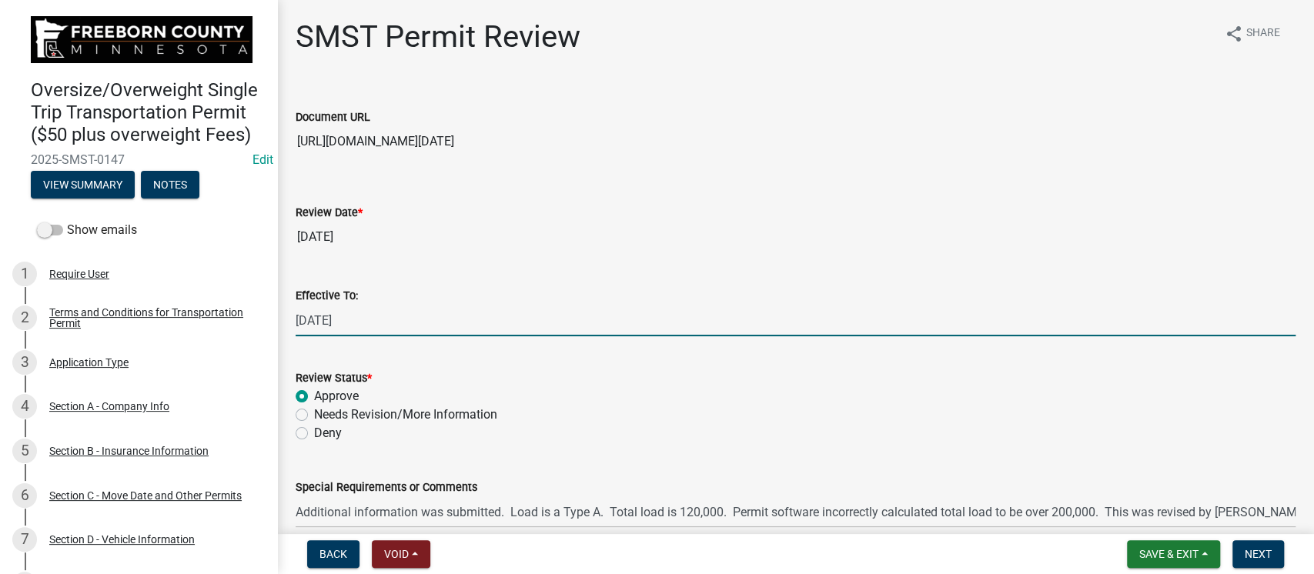
click at [524, 313] on input "[DATE]" at bounding box center [796, 321] width 1000 height 32
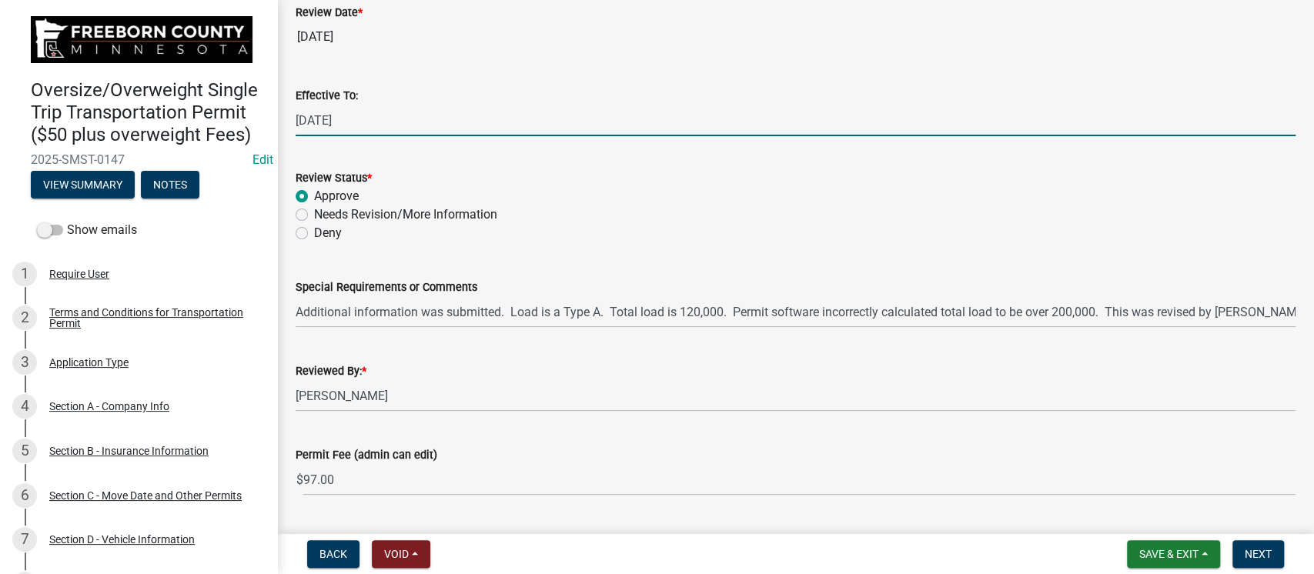
scroll to position [241, 0]
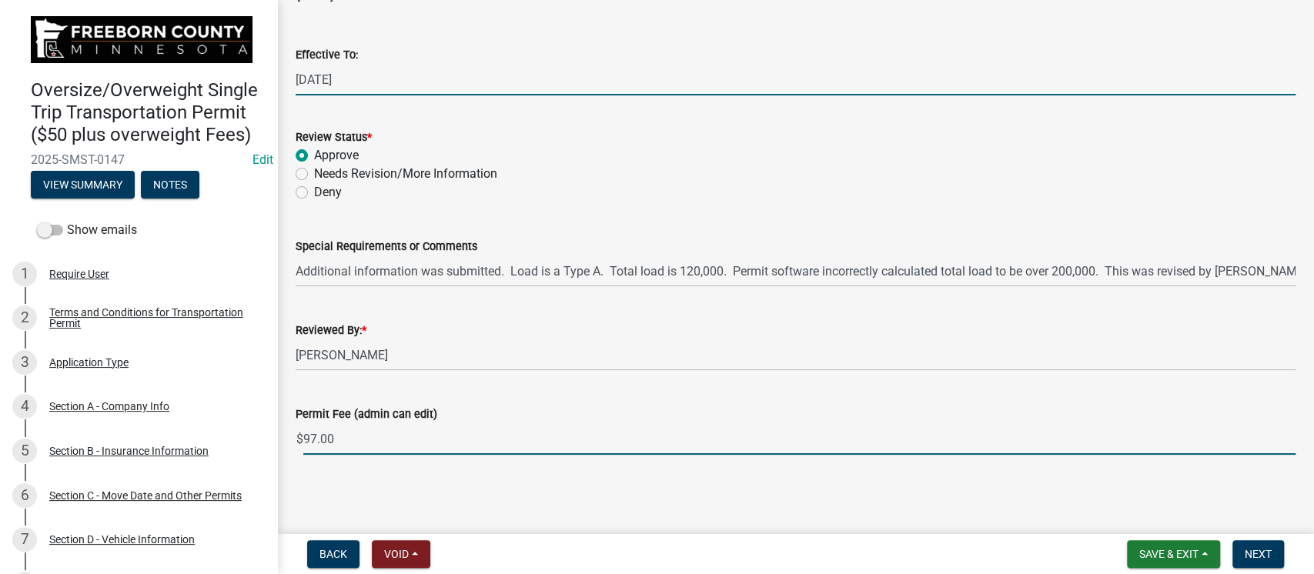
click at [379, 439] on input "97.00" at bounding box center [799, 439] width 992 height 32
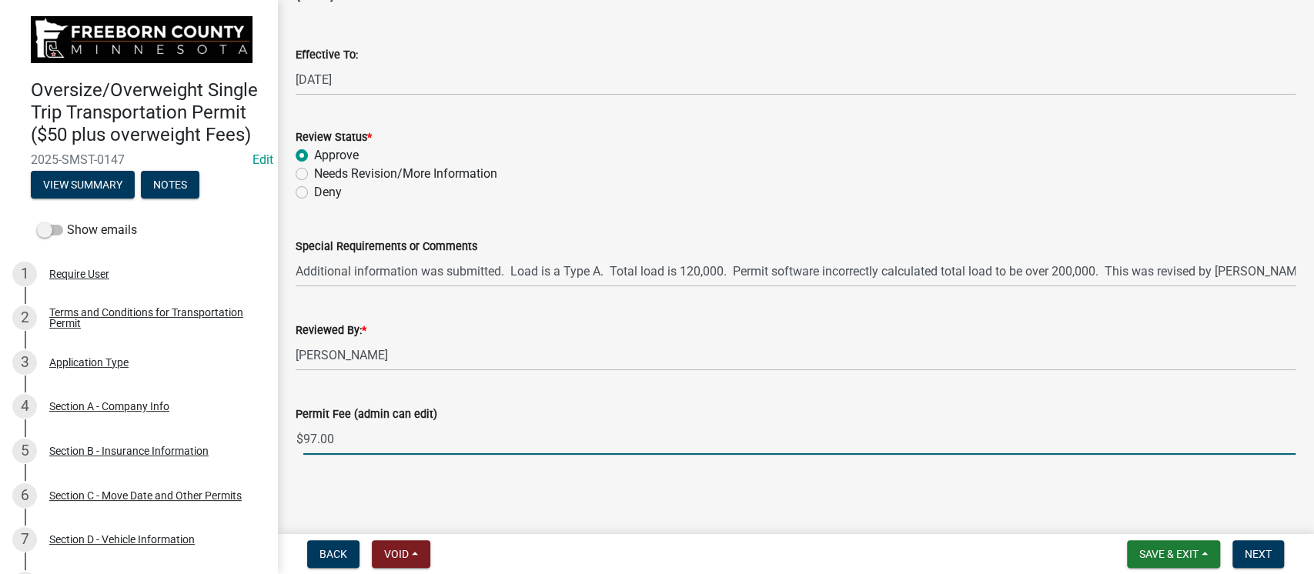
drag, startPoint x: 347, startPoint y: 439, endPoint x: 283, endPoint y: 439, distance: 63.9
click at [284, 439] on div "Permit Fee (admin can edit) $ 97.00" at bounding box center [795, 419] width 1023 height 72
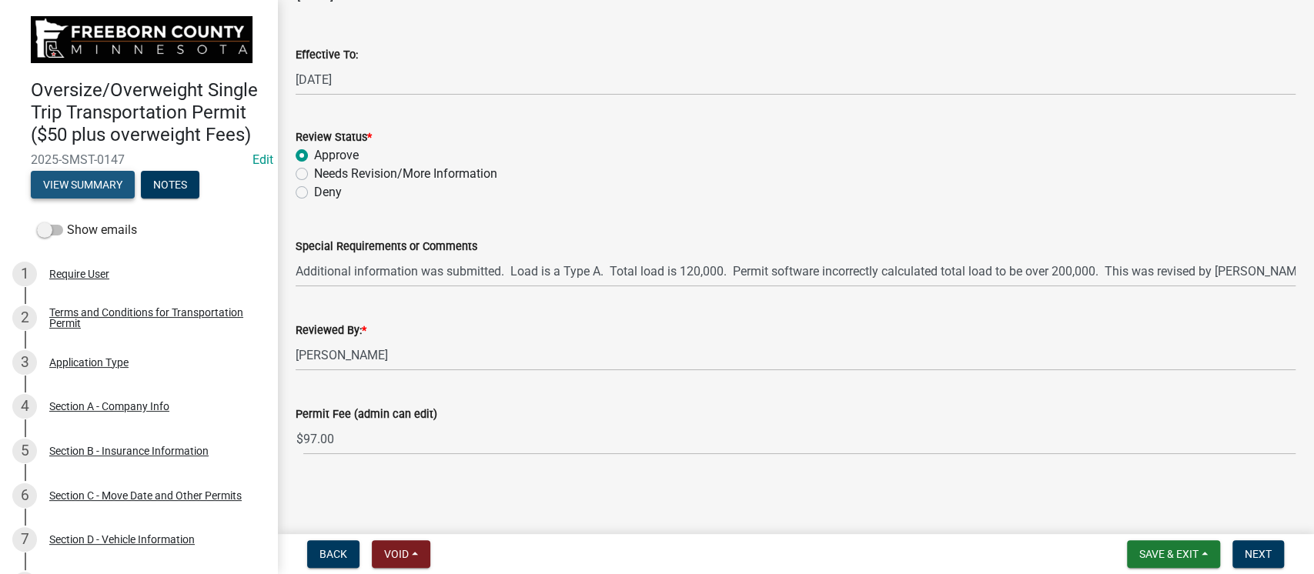
click at [86, 199] on button "View Summary" at bounding box center [83, 185] width 104 height 28
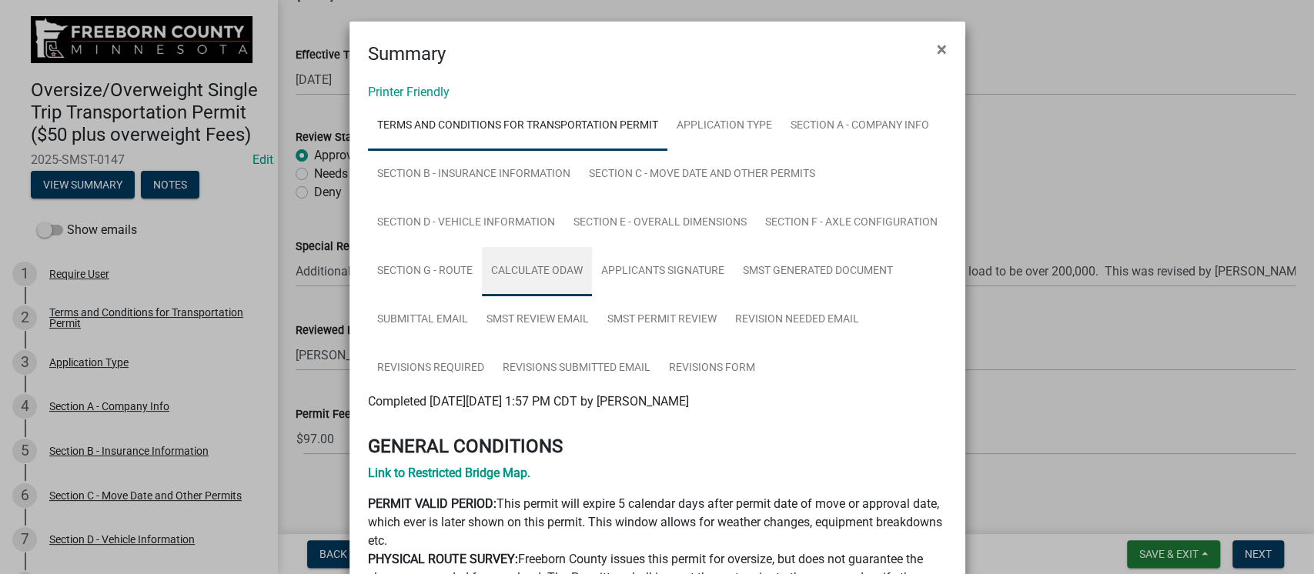
click at [512, 272] on link "Calculate ODAW" at bounding box center [537, 271] width 110 height 49
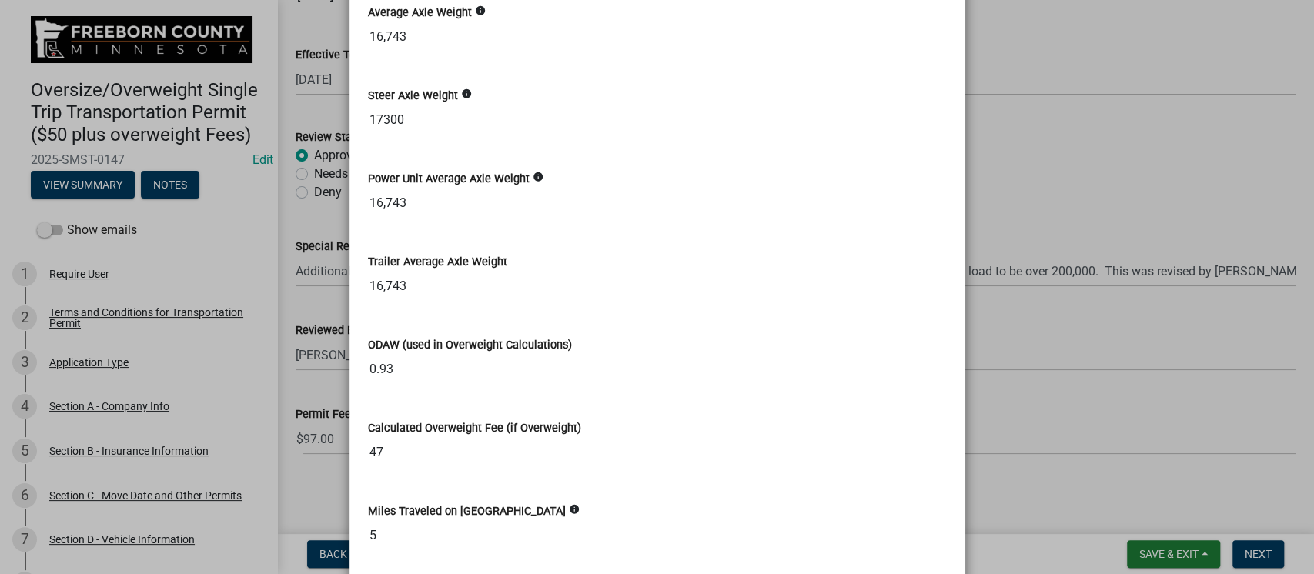
scroll to position [616, 0]
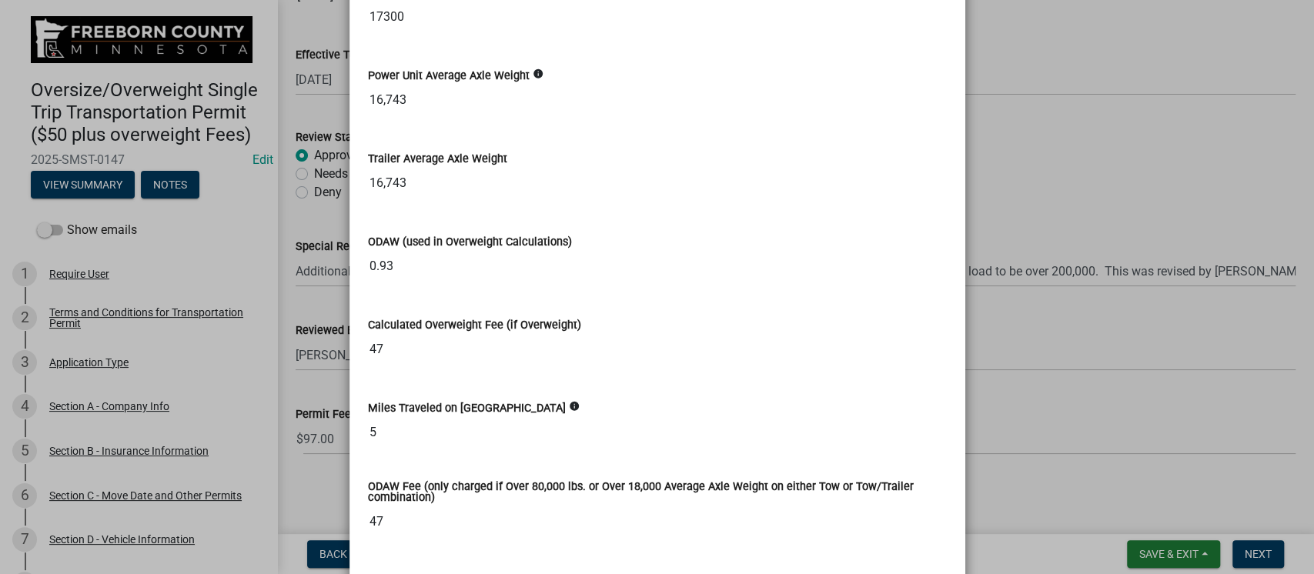
click at [717, 304] on div "Calculated Overweight Fee (if Overweight) 47" at bounding box center [657, 329] width 579 height 71
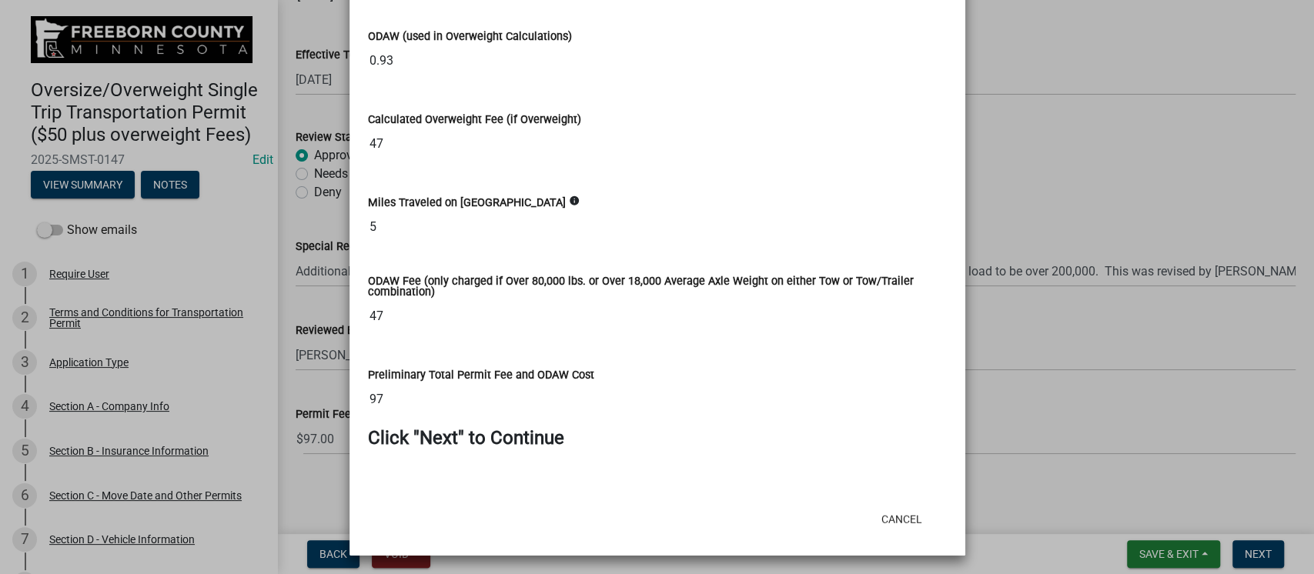
click at [750, 301] on input "47" at bounding box center [657, 316] width 579 height 31
click at [751, 397] on input "97" at bounding box center [657, 399] width 579 height 31
click at [387, 395] on input "97" at bounding box center [657, 399] width 579 height 31
click at [690, 143] on input "47" at bounding box center [657, 144] width 579 height 31
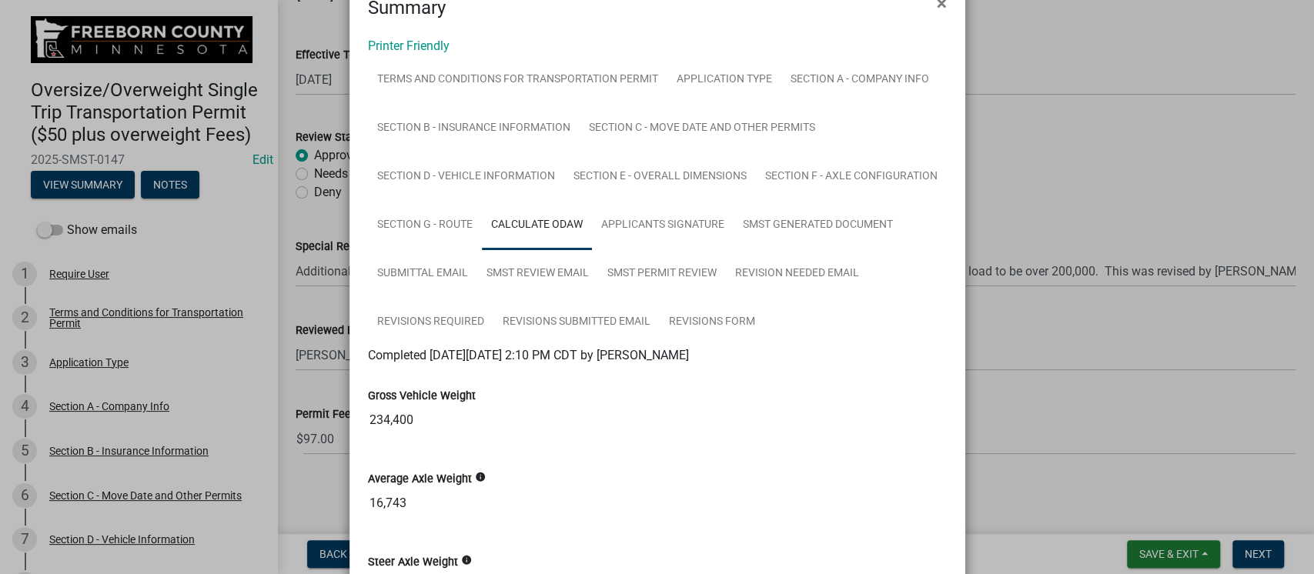
scroll to position [0, 0]
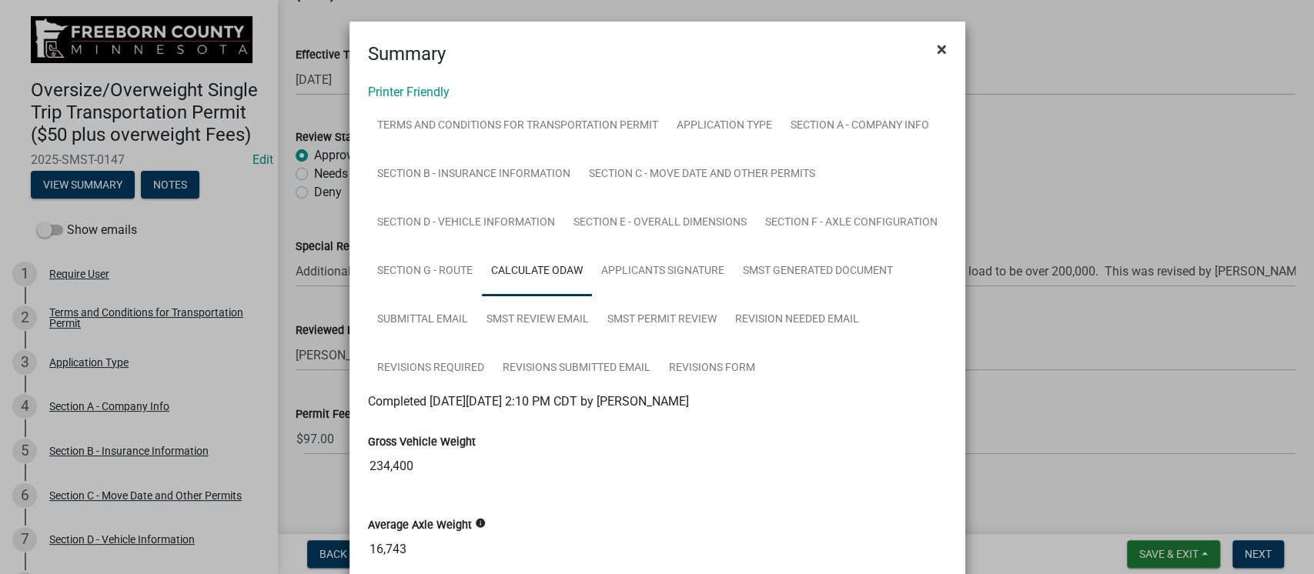
click at [937, 45] on span "×" at bounding box center [942, 49] width 10 height 22
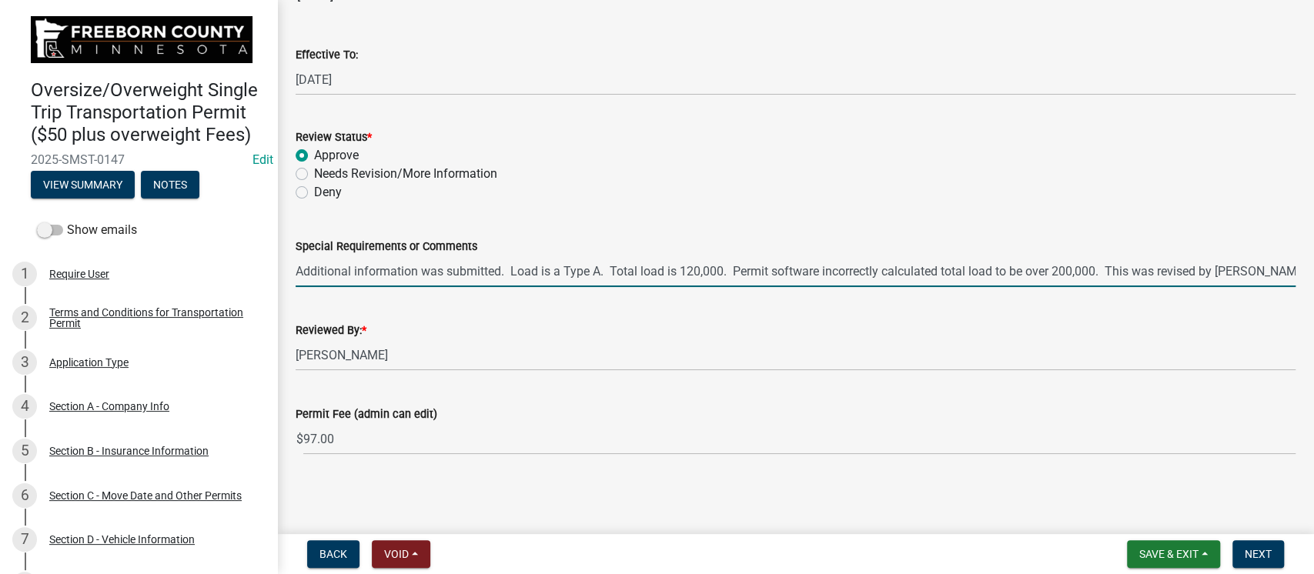
click at [468, 263] on input "Additional information was submitted. Load is a Type A. Total load is 120,000. …" at bounding box center [796, 272] width 1000 height 32
type input "Additional information was submitted. Load is a Type A. Total load is 120,000. …"
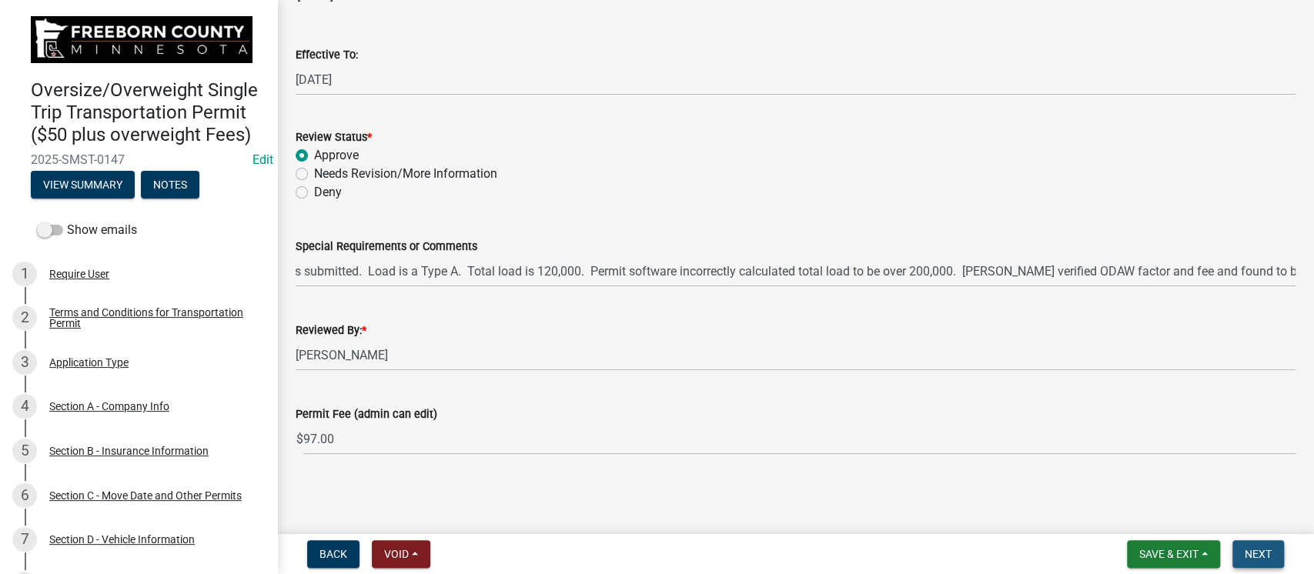
scroll to position [0, 0]
click at [1259, 549] on span "Next" at bounding box center [1258, 554] width 27 height 12
